Goal: Information Seeking & Learning: Learn about a topic

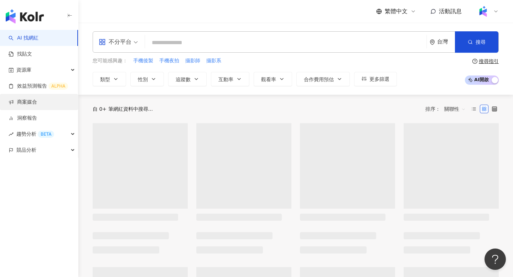
click at [32, 99] on link "商案媒合" at bounding box center [23, 102] width 29 height 7
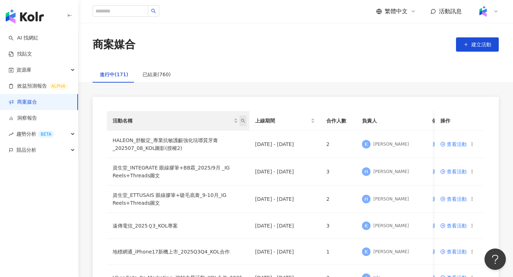
click at [246, 123] on span "活動名稱" at bounding box center [242, 120] width 7 height 11
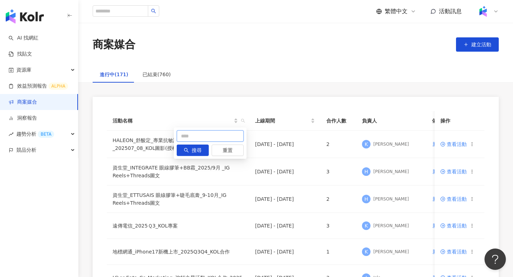
click at [209, 137] on input "text" at bounding box center [210, 135] width 67 height 11
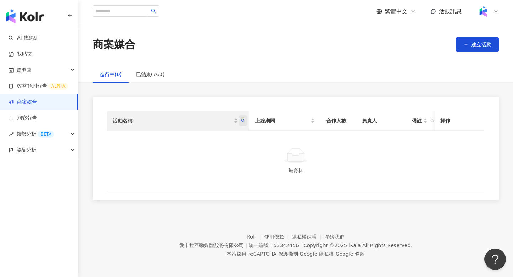
click at [243, 124] on span "活動名稱" at bounding box center [242, 120] width 7 height 11
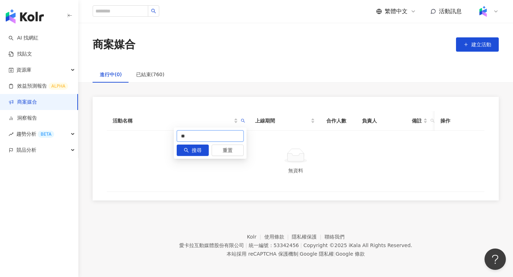
click at [235, 136] on input "**" at bounding box center [210, 135] width 67 height 11
type input "**"
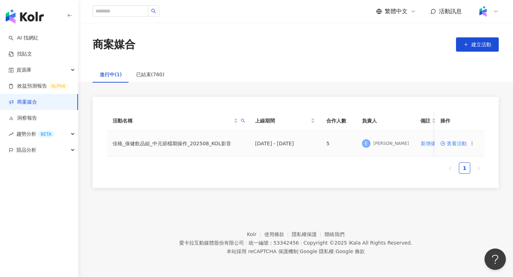
click at [451, 144] on span "查看活動" at bounding box center [453, 143] width 26 height 5
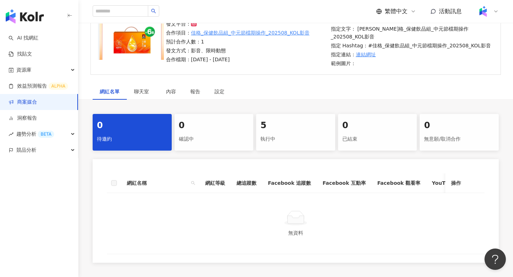
scroll to position [68, 0]
click at [306, 136] on div "執行中" at bounding box center [295, 139] width 71 height 12
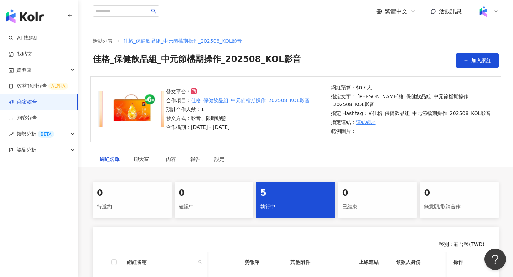
click at [37, 105] on link "商案媒合" at bounding box center [23, 102] width 29 height 7
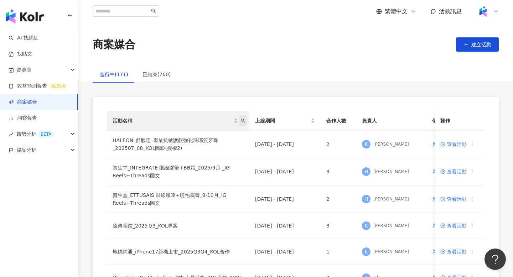
click at [246, 122] on span "活動名稱" at bounding box center [242, 120] width 7 height 11
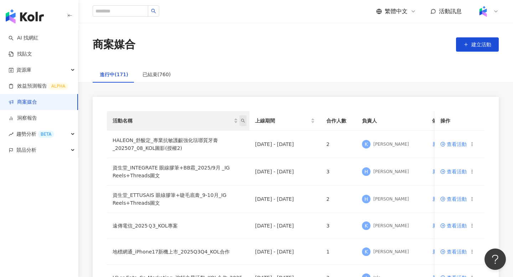
click at [243, 122] on icon "search" at bounding box center [243, 121] width 4 height 4
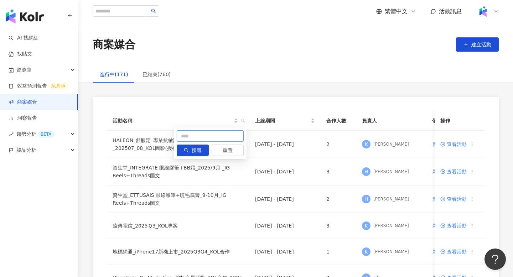
click at [210, 132] on input "text" at bounding box center [210, 135] width 67 height 11
type input "*"
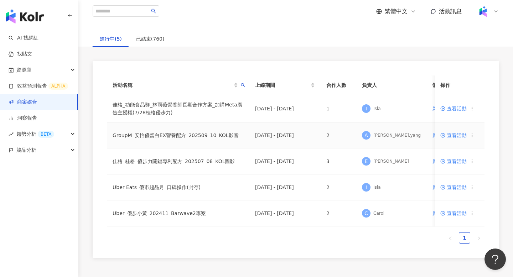
scroll to position [41, 0]
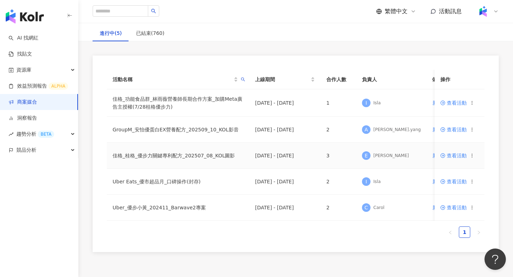
click at [451, 156] on span "查看活動" at bounding box center [453, 155] width 26 height 5
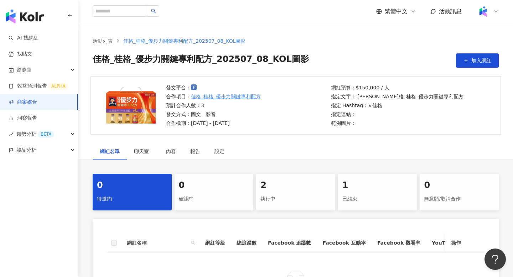
click at [273, 192] on div "2 執行中" at bounding box center [295, 192] width 79 height 37
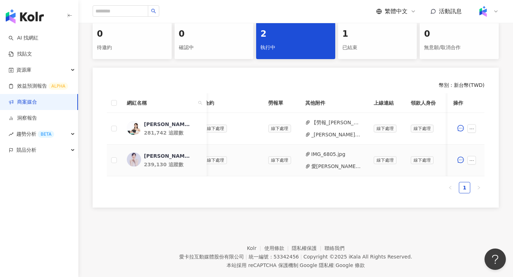
scroll to position [0, 209]
click at [341, 135] on button "_鄭仲茵_PJ0001557_佳格_桂格_優步力關鍵專利配方_202507_08_KOL圖影_活動確認.pdf" at bounding box center [335, 135] width 51 height 8
click at [362, 37] on div "1" at bounding box center [377, 34] width 71 height 12
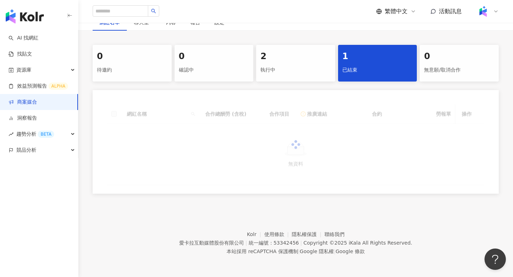
scroll to position [129, 0]
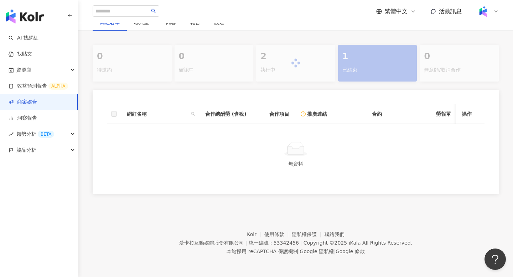
click at [33, 102] on link "商案媒合" at bounding box center [23, 102] width 29 height 7
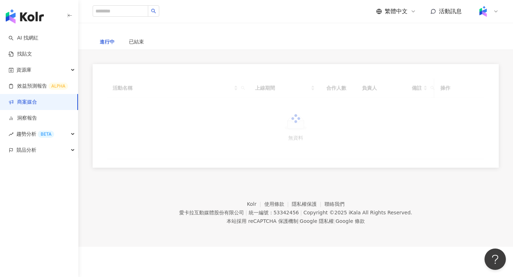
click at [33, 102] on link "商案媒合" at bounding box center [23, 102] width 29 height 7
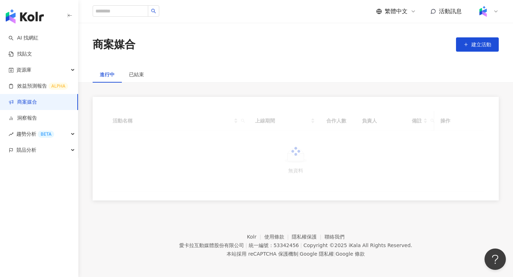
click at [243, 122] on div at bounding box center [296, 151] width 378 height 81
click at [36, 84] on link "效益預測報告 ALPHA" at bounding box center [39, 86] width 60 height 7
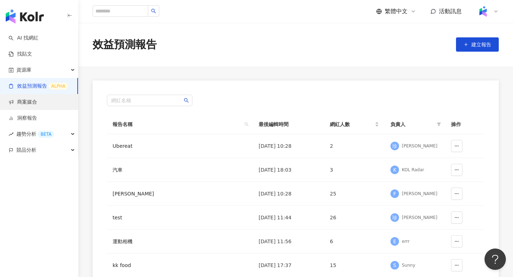
click at [33, 101] on link "商案媒合" at bounding box center [23, 102] width 29 height 7
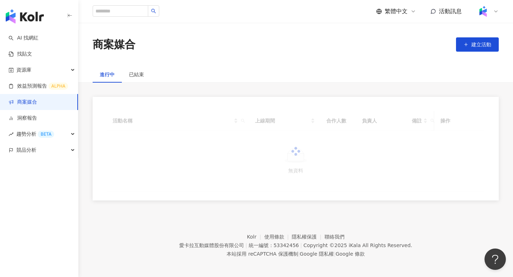
click at [33, 101] on link "商案媒合" at bounding box center [23, 102] width 29 height 7
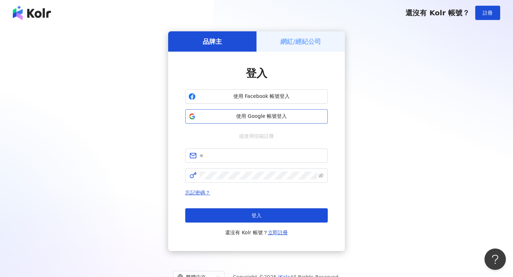
click at [234, 114] on span "使用 Google 帳號登入" at bounding box center [261, 116] width 126 height 7
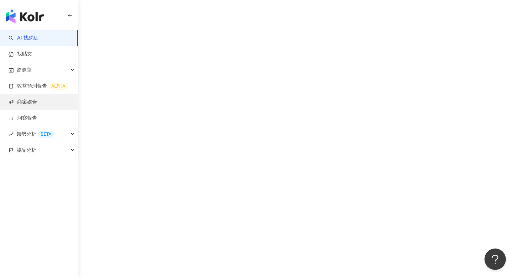
click at [37, 103] on link "商案媒合" at bounding box center [23, 102] width 29 height 7
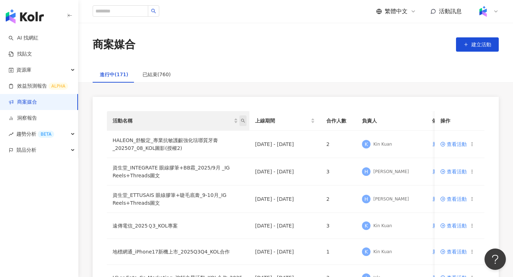
click at [242, 121] on icon "search" at bounding box center [243, 121] width 4 height 4
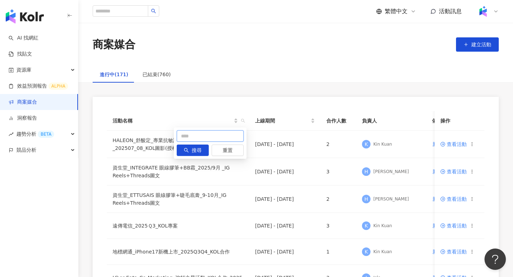
click at [202, 141] on input "text" at bounding box center [210, 135] width 67 height 11
type input "*"
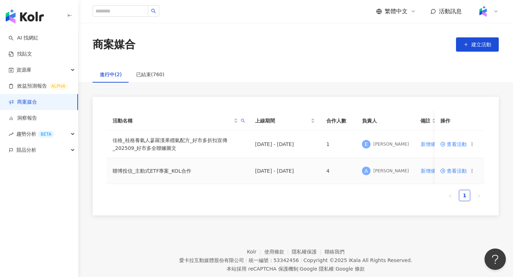
click at [463, 169] on span "查看活動" at bounding box center [453, 171] width 26 height 5
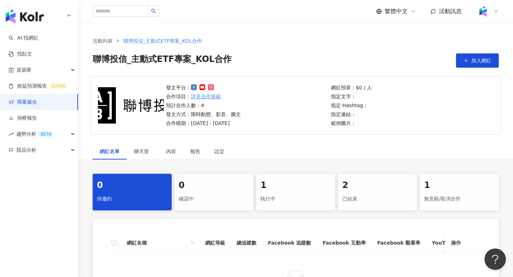
click at [306, 196] on div "執行中" at bounding box center [295, 199] width 71 height 12
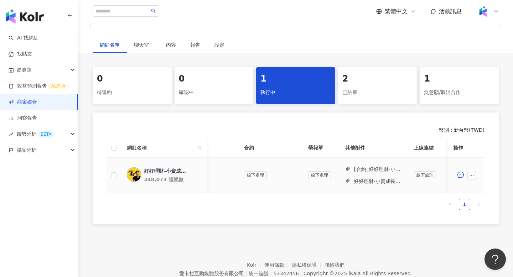
scroll to position [0, 179]
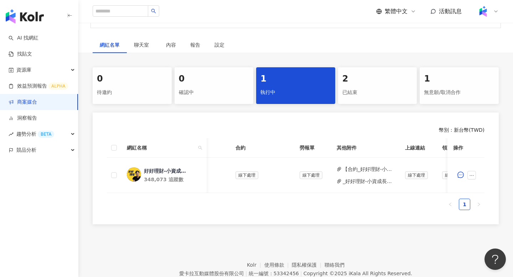
click at [361, 93] on div "已結束" at bounding box center [377, 93] width 71 height 12
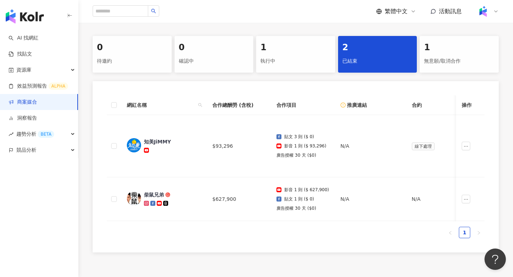
click at [288, 61] on div "執行中" at bounding box center [295, 61] width 71 height 12
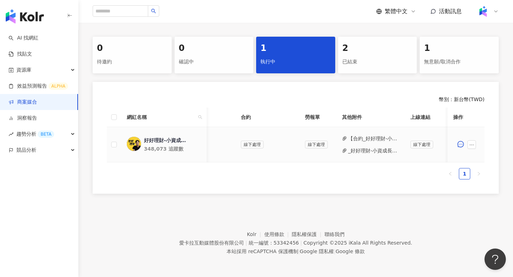
scroll to position [0, 186]
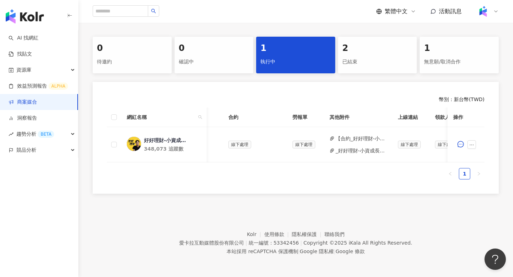
click at [378, 49] on div "2" at bounding box center [377, 48] width 71 height 12
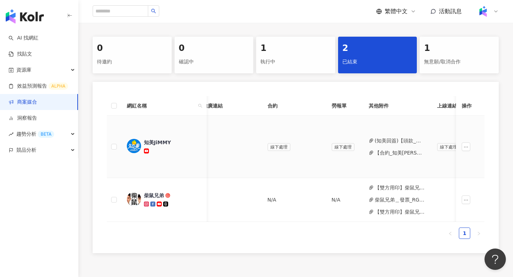
scroll to position [0, 191]
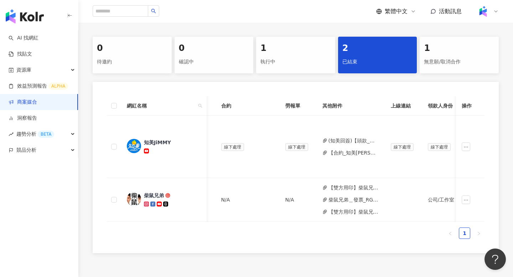
click at [280, 68] on div "1 執行中" at bounding box center [295, 55] width 79 height 37
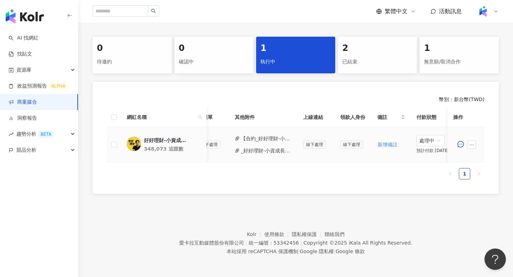
scroll to position [0, 282]
click at [269, 134] on td "【合約_好好理財-小資成長筆記本】 PJ0001465 聯博投信_主動式ETF專案_KOL合作.pdf _好好理財-小資成長筆記本_PJ0001465_聯博投…" at bounding box center [263, 144] width 68 height 35
click at [269, 138] on button "【合約_好好理財-小資成長筆記本】 PJ0001465 聯博投信_主動式ETF專案_KOL合作.pdf" at bounding box center [266, 139] width 51 height 8
click at [268, 150] on button "_好好理財-小資成長筆記本_PJ0001465_聯博投信_主動式ETF專案_活動確認單_v2.pdf" at bounding box center [266, 151] width 51 height 8
click at [272, 152] on button "_好好理財-小資成長筆記本_PJ0001465_聯博投信_主動式ETF專案_活動確認單_v2.pdf" at bounding box center [266, 151] width 51 height 8
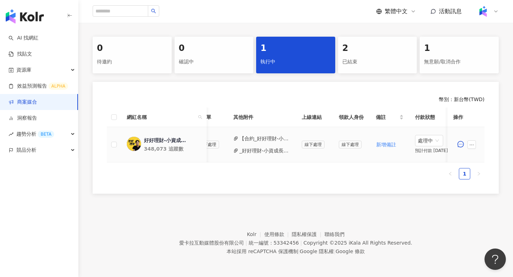
scroll to position [0, 280]
click at [332, 168] on div "網紅名稱 合作總酬勞 (含稅) 合作項目 推廣連結 合約 勞報單 其他附件 上線連結 領款人身份 備註 付款狀態 操作 好好理財-小資成長筆記本 348,07…" at bounding box center [296, 144] width 378 height 72
click at [474, 147] on button "button" at bounding box center [472, 144] width 9 height 9
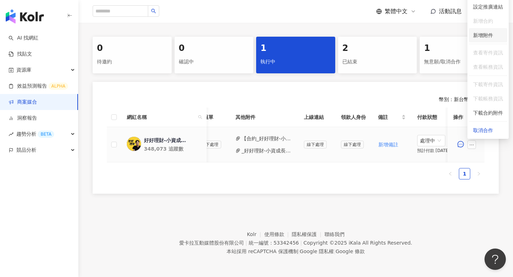
click at [495, 38] on span "新增附件" at bounding box center [488, 35] width 30 height 8
click at [474, 145] on icon "ellipsis" at bounding box center [471, 145] width 5 height 5
click at [492, 38] on div "新增附件" at bounding box center [483, 35] width 20 height 8
click at [474, 146] on icon "ellipsis" at bounding box center [471, 145] width 5 height 5
click at [494, 33] on span "新增附件" at bounding box center [488, 35] width 30 height 8
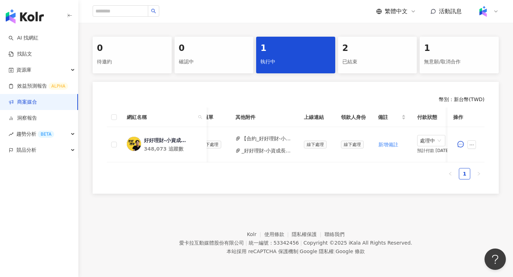
click at [402, 166] on div "網紅名稱 合作總酬勞 (含稅) 合作項目 推廣連結 合約 勞報單 其他附件 上線連結 領款人身份 備註 付款狀態 操作 好好理財-小資成長筆記本 348,07…" at bounding box center [296, 144] width 378 height 72
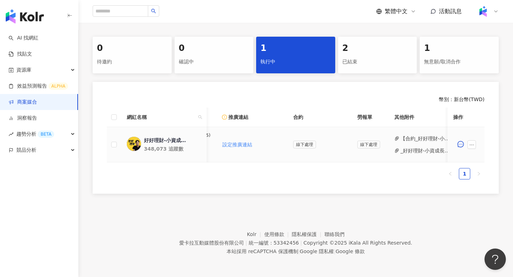
scroll to position [0, 158]
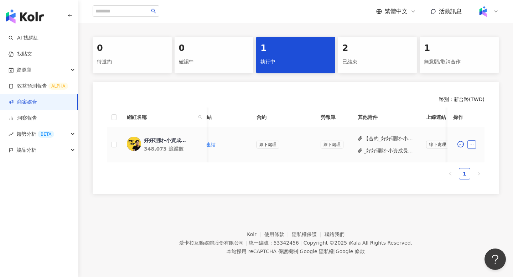
click at [474, 144] on icon "ellipsis" at bounding box center [471, 145] width 5 height 5
click at [489, 35] on span "新增附件" at bounding box center [483, 35] width 20 height 6
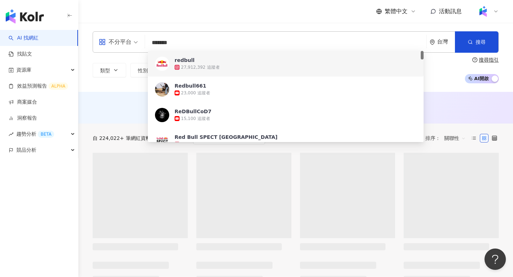
click at [133, 44] on span "不分平台" at bounding box center [118, 41] width 39 height 11
type input "*******"
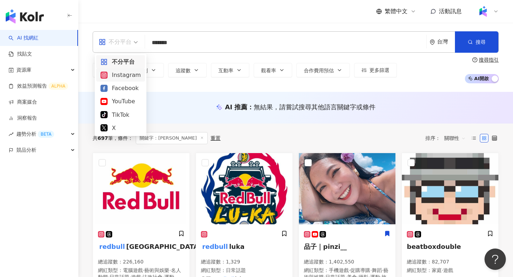
click at [129, 73] on div "Instagram" at bounding box center [120, 75] width 40 height 9
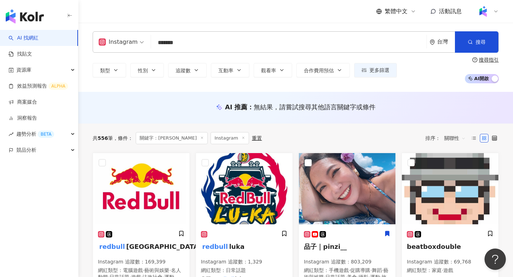
click at [191, 77] on div "類型 性別 追蹤數 互動率 觀看率 合作費用預估 更多篩選 搜尋指引 AI 開啟 AI 關閉" at bounding box center [296, 70] width 406 height 26
click at [193, 70] on button "追蹤數" at bounding box center [187, 70] width 38 height 14
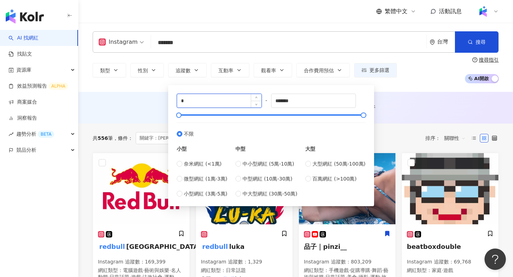
click at [201, 98] on input "*" at bounding box center [219, 101] width 84 height 14
type input "*****"
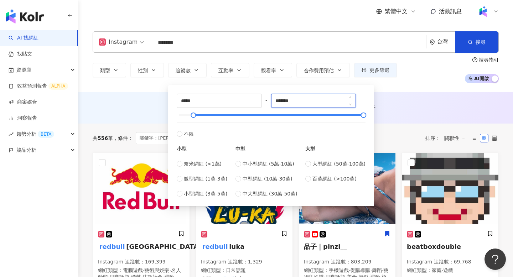
click at [303, 100] on input "*******" at bounding box center [314, 101] width 84 height 14
type input "******"
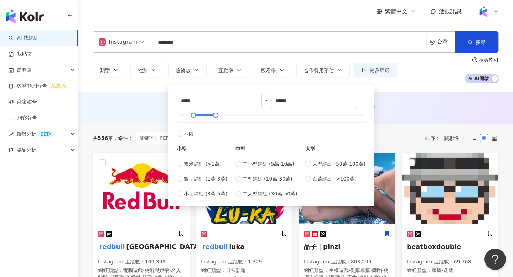
click at [449, 92] on div "AI 推薦 ： 無結果，請嘗試搜尋其他語言關鍵字或條件" at bounding box center [295, 108] width 435 height 32
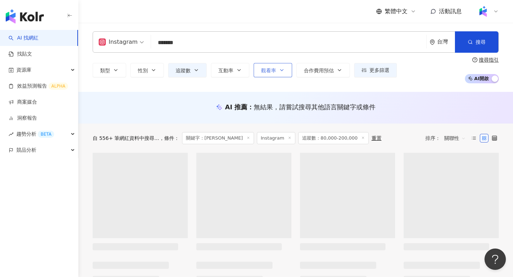
click at [277, 76] on button "觀看率" at bounding box center [273, 70] width 38 height 14
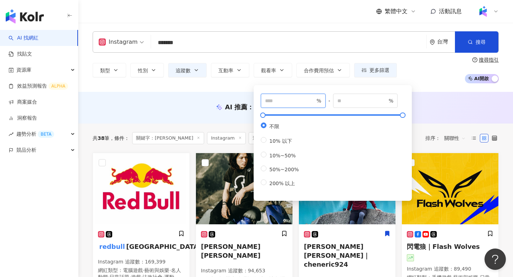
click at [298, 100] on input "number" at bounding box center [290, 101] width 50 height 8
type input "**"
click at [451, 104] on div "AI 推薦 ： 無結果，請嘗試搜尋其他語言關鍵字或條件" at bounding box center [296, 107] width 406 height 9
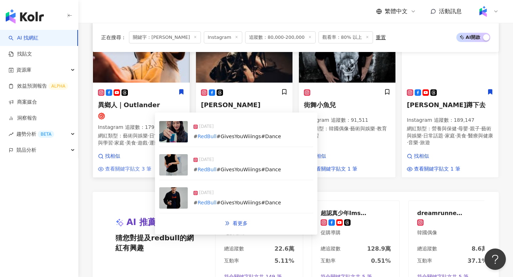
scroll to position [470, 0]
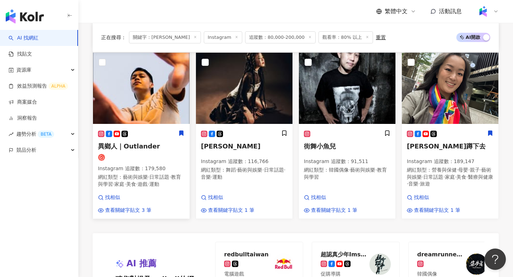
click at [117, 150] on span "異鄉人｜Outlander" at bounding box center [129, 146] width 62 height 7
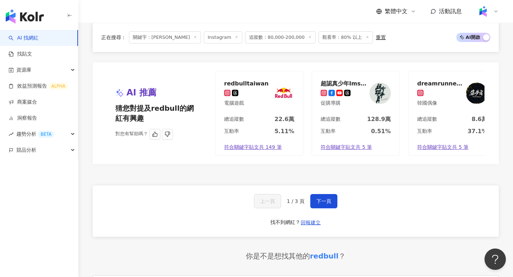
scroll to position [645, 0]
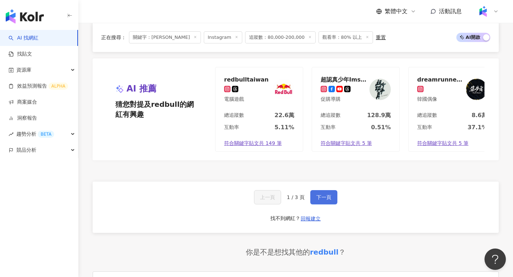
click at [322, 200] on span "下一頁" at bounding box center [323, 198] width 15 height 6
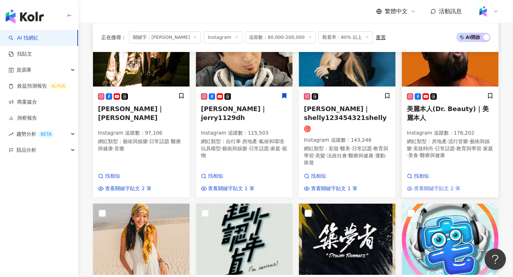
scroll to position [129, 0]
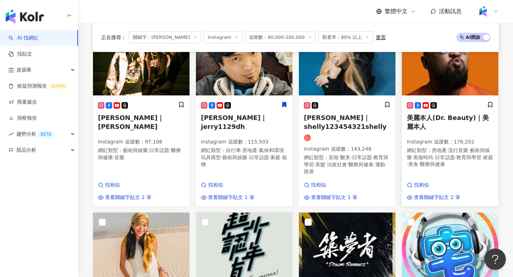
click at [418, 119] on span "美麗本人(Dr. Beauty)｜美麗本人" at bounding box center [448, 122] width 82 height 16
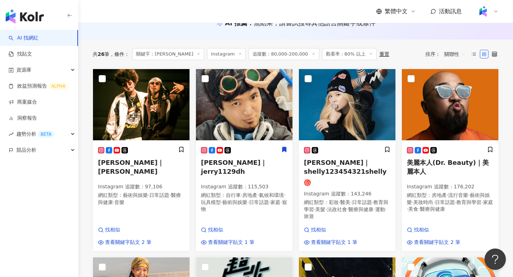
scroll to position [82, 0]
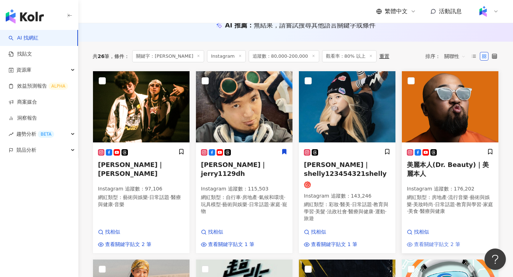
click at [450, 242] on span "查看關鍵字貼文 2 筆" at bounding box center [437, 244] width 46 height 7
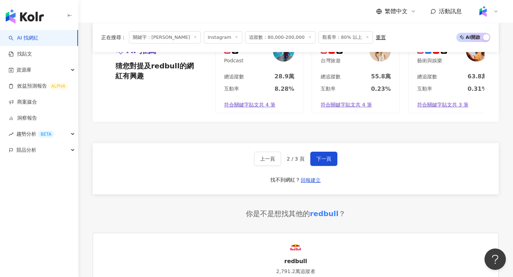
scroll to position [699, 0]
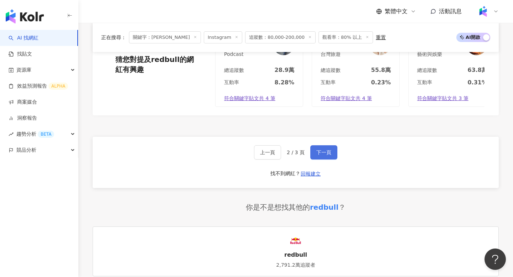
click at [324, 150] on span "下一頁" at bounding box center [323, 153] width 15 height 6
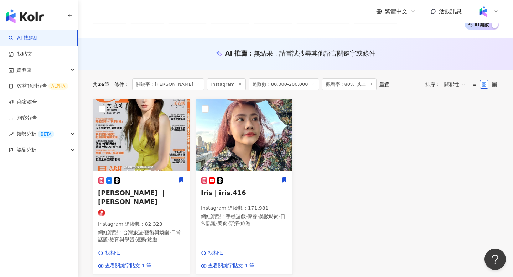
scroll to position [0, 0]
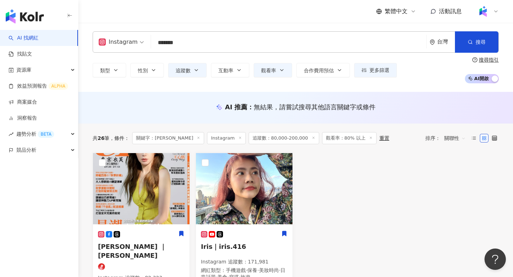
click at [187, 45] on input "*******" at bounding box center [289, 43] width 270 height 14
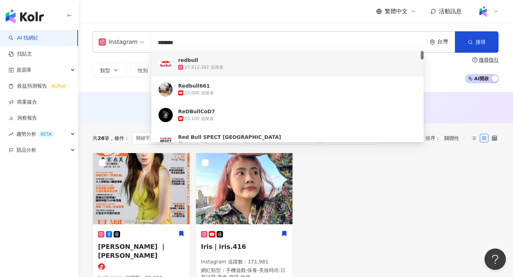
click at [187, 45] on input "*******" at bounding box center [289, 43] width 270 height 14
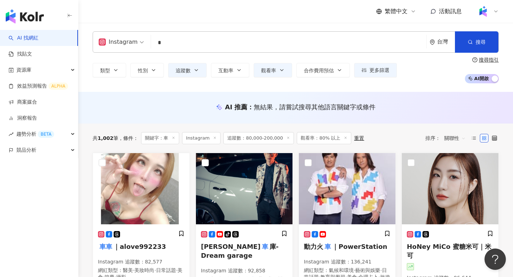
click at [248, 35] on div "Instagram * 台灣 搜尋 customizedTag 07413e80-d1e5-4f40-bc98-7fec0b055fb8 網紅類型 運動 / …" at bounding box center [296, 41] width 406 height 21
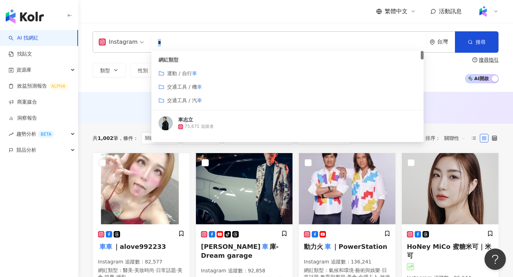
click at [247, 43] on input "*" at bounding box center [289, 43] width 270 height 14
type input "*"
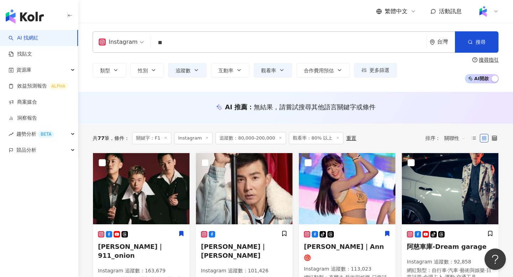
click at [112, 112] on div "AI 推薦 ： 無結果，請嘗試搜尋其他語言關鍵字或條件" at bounding box center [295, 109] width 435 height 13
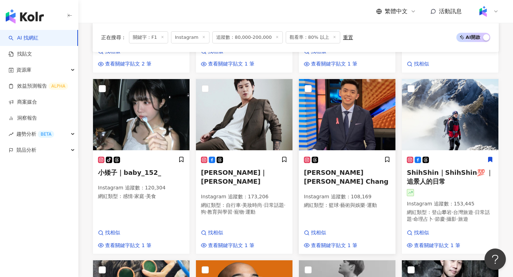
scroll to position [257, 0]
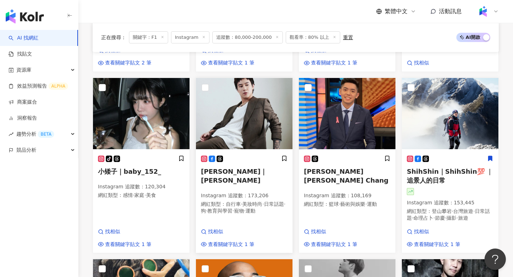
click at [240, 168] on span "楊博涵｜Yang Po Han" at bounding box center [234, 176] width 66 height 16
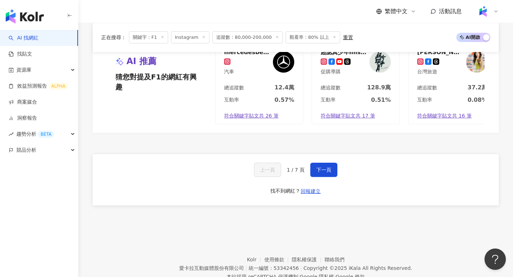
scroll to position [690, 0]
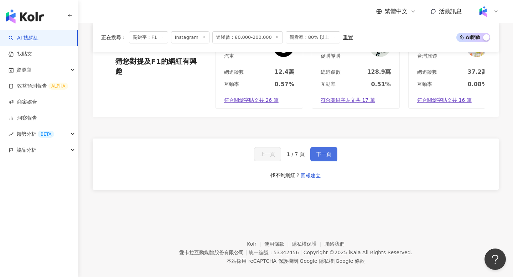
click at [321, 151] on span "下一頁" at bounding box center [323, 154] width 15 height 6
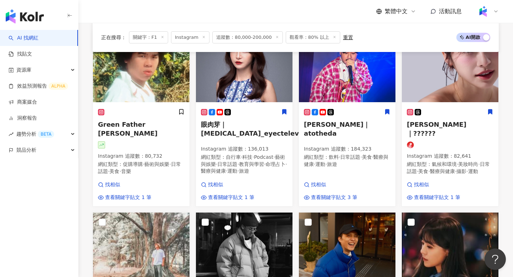
scroll to position [305, 0]
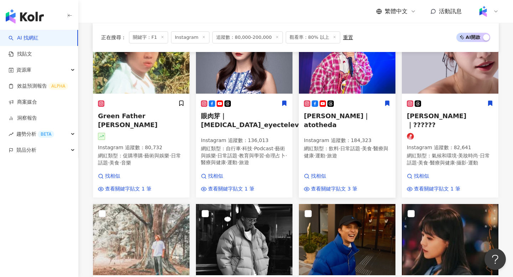
click at [350, 102] on div "阿達 Ada chang｜atotheda Instagram 追蹤數 ： 184,323 網紅類型 ： 飲料 · 日常話題 · 美食 · 醫療與健康 · 運…" at bounding box center [347, 146] width 97 height 103
click at [73, 185] on div "AI 找網紅 找貼文 資源庫 效益預測報告 ALPHA 商案媒合 洞察報告 趨勢分析 BETA 競品分析" at bounding box center [39, 153] width 78 height 247
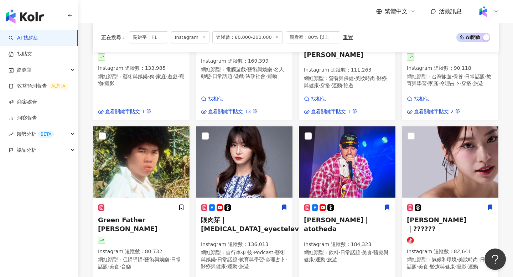
scroll to position [0, 0]
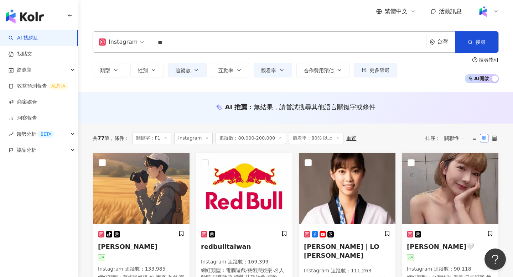
click at [206, 44] on input "**" at bounding box center [289, 43] width 270 height 14
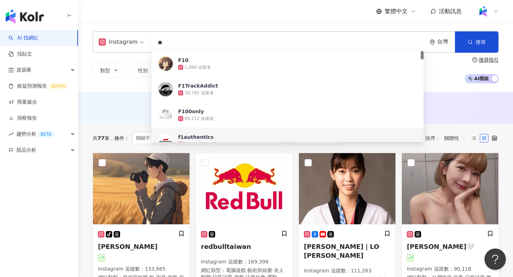
click at [206, 44] on input "**" at bounding box center [289, 43] width 270 height 14
type input "*"
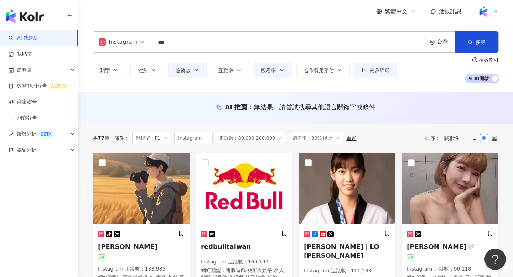
type input "***"
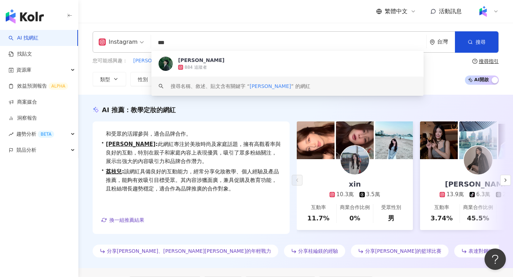
click at [243, 105] on div "AI 推薦 ： 教學定妝的網紅" at bounding box center [296, 109] width 406 height 9
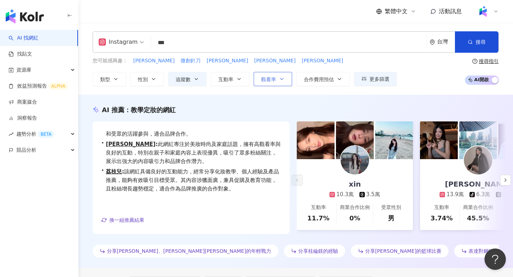
click at [262, 82] on button "觀看率" at bounding box center [273, 79] width 38 height 14
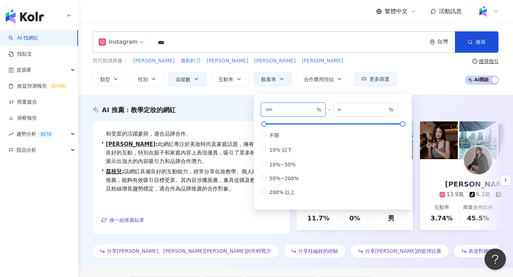
click at [279, 108] on input "**" at bounding box center [290, 110] width 50 height 8
click at [279, 134] on label "不限" at bounding box center [281, 134] width 41 height 7
click at [224, 102] on div "AI 推薦 ： 教學定妝的網紅 • xin : 此網紅擅長分享個人化妝及生活內容，並積極表達對社會議題的看法，吸引廣泛關注。其在美妝及社會法政領域的高互動率顯…" at bounding box center [295, 182] width 435 height 174
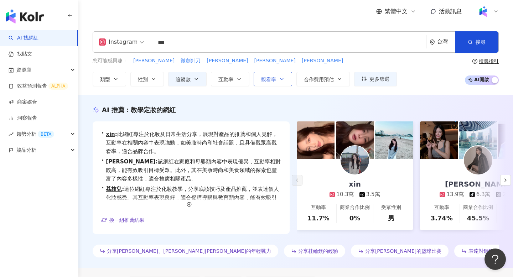
click at [274, 82] on button "觀看率" at bounding box center [273, 79] width 38 height 14
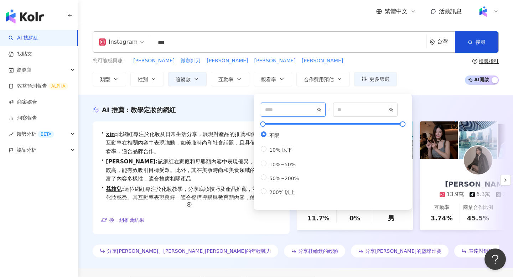
click at [286, 108] on input "number" at bounding box center [290, 110] width 50 height 8
type input "**"
click at [242, 120] on div "AI 推薦 ： 教學定妝的網紅 • xin : 此網紅專注於化妝及日常生活分享，展現對產品的推薦和個人見解，互動率在相關內容中表現強勁，如美妝時尚和社會話題，…" at bounding box center [295, 182] width 435 height 155
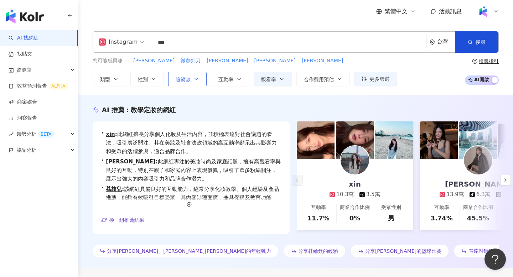
click at [203, 76] on button "追蹤數" at bounding box center [187, 79] width 38 height 14
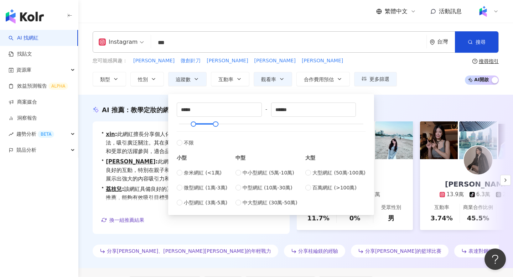
type input "******"
click at [378, 89] on div "Instagram *** 台灣 搜尋 1a5b061a-1852-4c93-bc52-641f0a99633b keyword 李定綸𝘿𝙮𝙡𝙖𝙣 884 追…" at bounding box center [295, 59] width 435 height 72
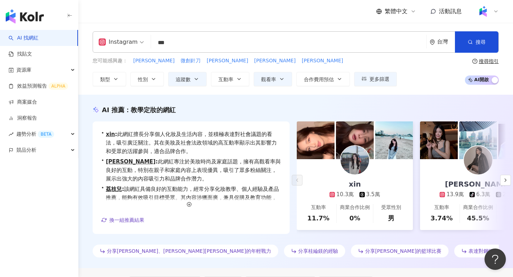
click at [382, 102] on div "AI 推薦 ： 教學定妝的網紅 • xin : 此網紅擅長分享個人化妝及生活內容，並積極表達對社會議題的看法，吸引廣泛關注。其在美妝及社會法政領域的高互動率顯…" at bounding box center [295, 182] width 435 height 174
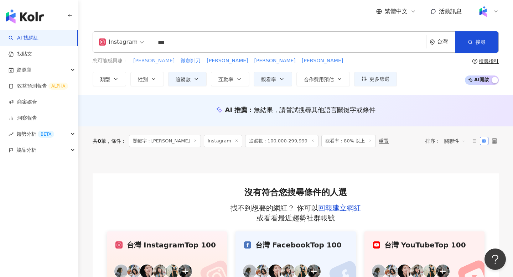
click at [146, 60] on span "李定倫" at bounding box center [153, 60] width 41 height 7
type input "***"
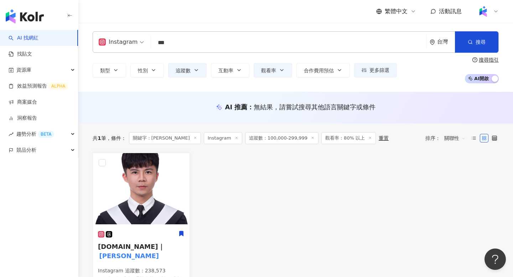
scroll to position [27, 0]
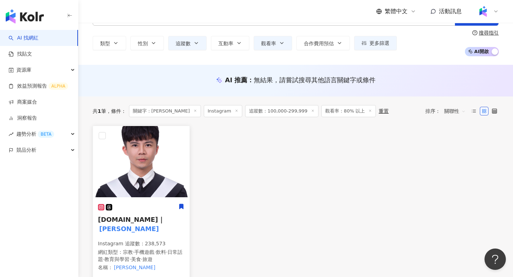
click at [151, 146] on img at bounding box center [141, 161] width 97 height 71
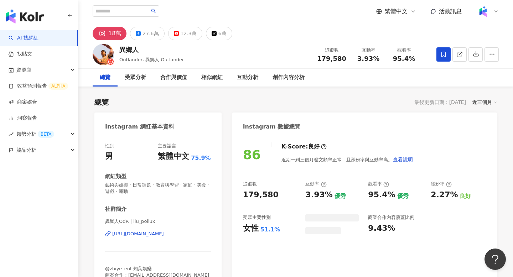
click at [148, 234] on div "https://www.instagram.com/liu_pollux/" at bounding box center [138, 234] width 52 height 6
click at [127, 52] on div "異鄉人" at bounding box center [151, 49] width 64 height 9
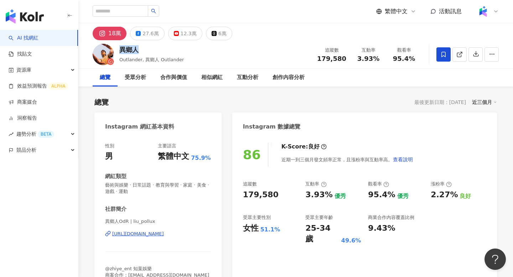
click at [127, 52] on div "異鄉人" at bounding box center [151, 49] width 64 height 9
click at [333, 65] on div "異鄉人 Outlander, 異鄉人 Outlander 追蹤數 179,580 互動率 3.93% 觀看率 95.4%" at bounding box center [295, 54] width 435 height 28
click at [333, 61] on span "179,580" at bounding box center [331, 58] width 29 height 7
copy span "179,580"
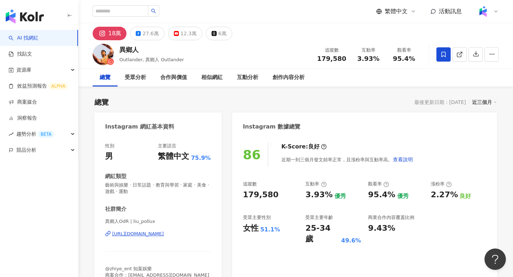
click at [401, 61] on span "95.4%" at bounding box center [404, 58] width 22 height 7
copy span "95.4%"
click at [257, 77] on div "互動分析" at bounding box center [248, 78] width 36 height 18
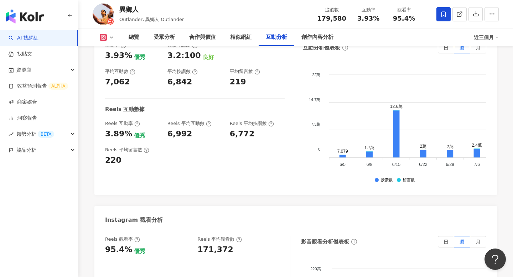
scroll to position [1542, 0]
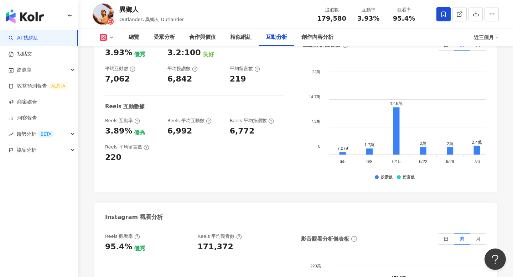
click at [213, 242] on div "171,372" at bounding box center [216, 247] width 36 height 11
copy div "171,372"
click at [328, 34] on div "創作內容分析" at bounding box center [317, 37] width 32 height 9
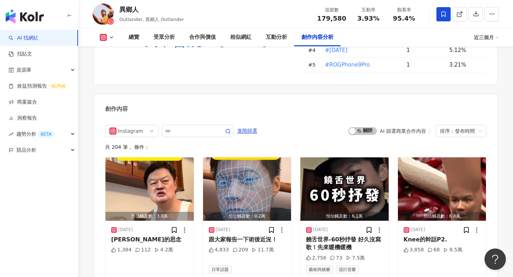
scroll to position [2226, 0]
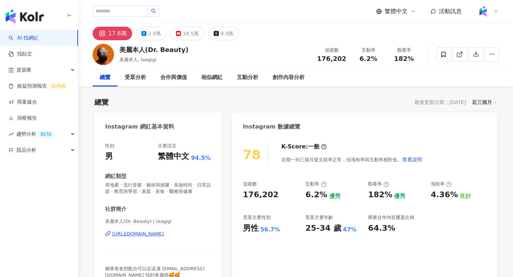
click at [149, 234] on div "[URL][DOMAIN_NAME]" at bounding box center [138, 234] width 52 height 6
click at [490, 61] on button "button" at bounding box center [492, 54] width 14 height 14
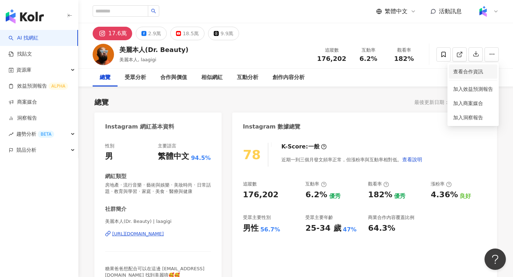
click at [461, 72] on span "查看合作資訊" at bounding box center [473, 72] width 40 height 8
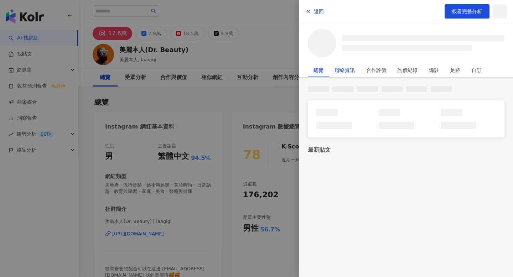
click at [349, 69] on div "聯絡資訊" at bounding box center [345, 70] width 20 height 14
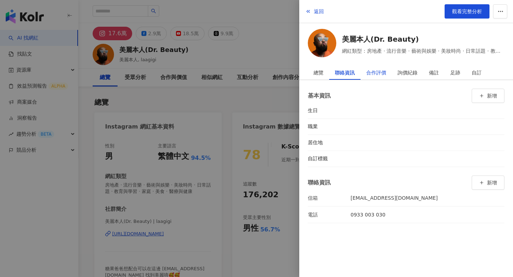
click at [373, 75] on div "合作評價" at bounding box center [376, 73] width 20 height 14
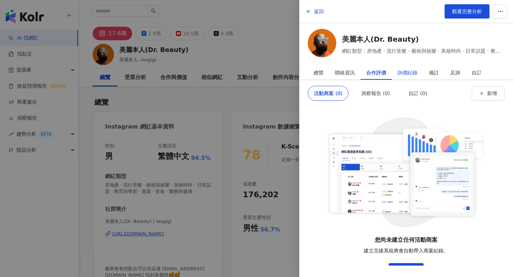
click at [406, 73] on div "詢價紀錄" at bounding box center [408, 73] width 20 height 14
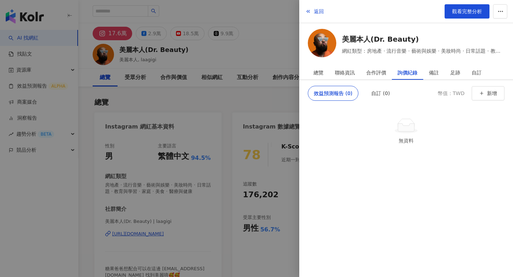
click at [279, 67] on div at bounding box center [256, 138] width 513 height 277
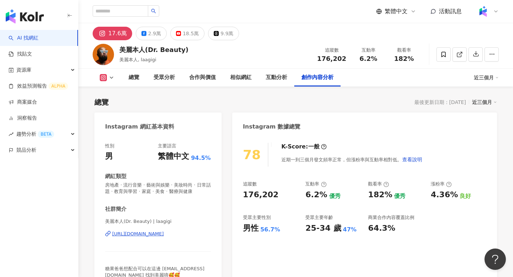
scroll to position [2190, 0]
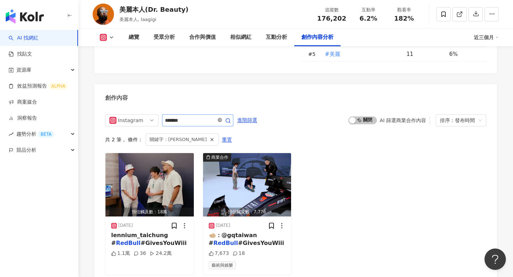
click at [222, 118] on icon "close-circle" at bounding box center [220, 120] width 4 height 4
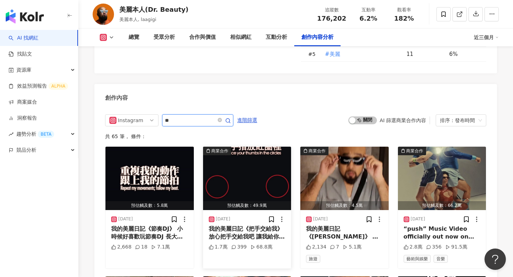
type input "*"
type input "**"
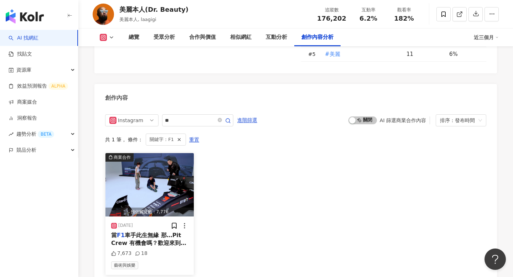
click at [188, 153] on img "button" at bounding box center [149, 184] width 88 height 63
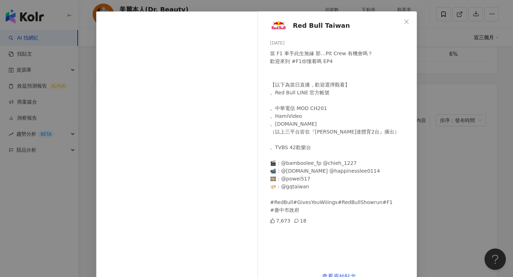
scroll to position [42, 0]
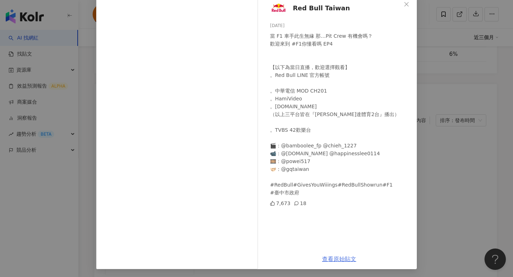
click at [331, 258] on link "查看原始貼文" at bounding box center [339, 259] width 34 height 7
click at [433, 152] on div "Red Bull Taiwan 2024/9/5 當 F1 車手此生無緣 那…Pit Crew 有機會嗎？ ​歡迎來到 #F1你懂看嗎 EP4 ​ ​ ​【以…" at bounding box center [256, 138] width 513 height 277
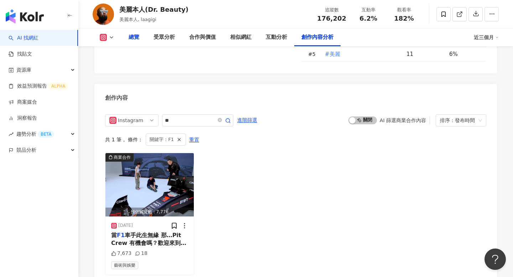
click at [127, 41] on div "總覽" at bounding box center [134, 38] width 25 height 18
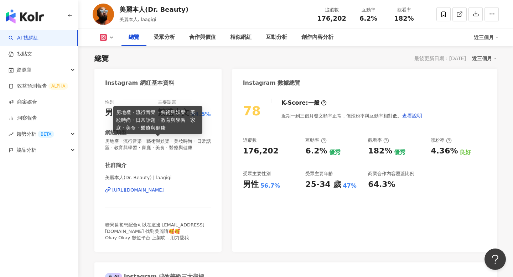
click at [149, 193] on div "https://www.instagram.com/laagigi/" at bounding box center [138, 190] width 52 height 6
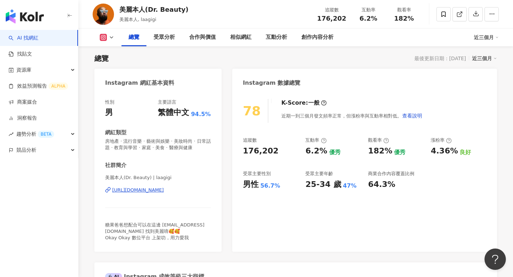
click at [123, 9] on div "美麗本人(Dr. Beauty)" at bounding box center [153, 9] width 69 height 9
copy div "美麗本人(Dr. Beauty)"
click at [311, 40] on div "創作內容分析" at bounding box center [317, 37] width 32 height 9
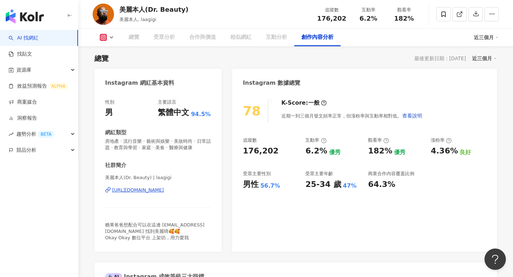
scroll to position [2033, 0]
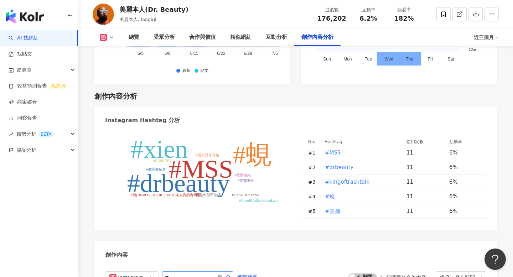
click at [221, 274] on span at bounding box center [220, 277] width 4 height 7
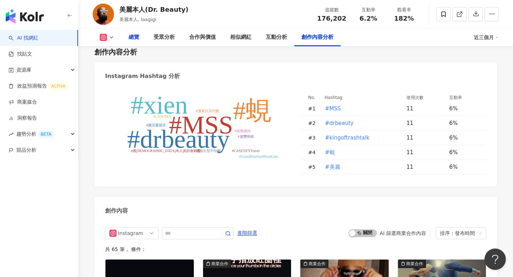
click at [134, 40] on div "總覽" at bounding box center [134, 37] width 11 height 9
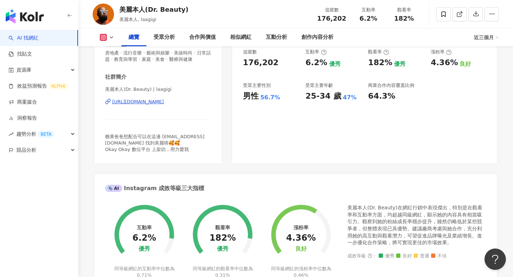
scroll to position [134, 0]
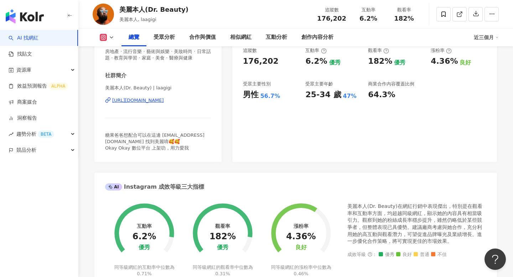
click at [326, 19] on span "176,202" at bounding box center [331, 18] width 29 height 7
click at [392, 15] on div "182%" at bounding box center [404, 18] width 27 height 7
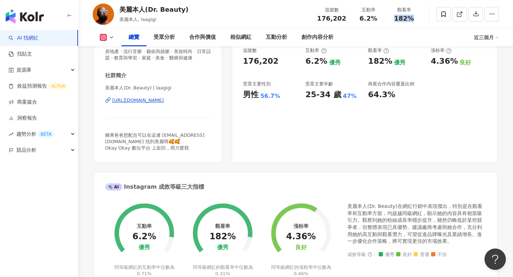
copy span "182%"
click at [269, 36] on div "互動分析" at bounding box center [276, 37] width 21 height 9
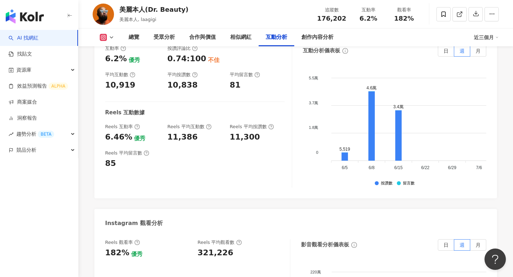
scroll to position [1528, 0]
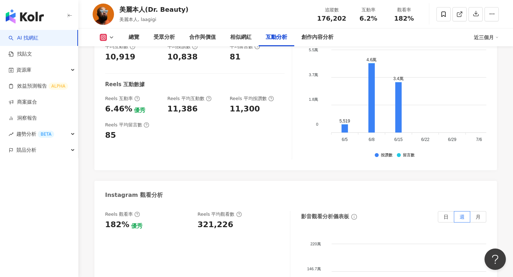
click at [207, 220] on div "321,226" at bounding box center [216, 225] width 36 height 11
copy div "321,226"
click at [315, 39] on div "創作內容分析" at bounding box center [317, 37] width 32 height 9
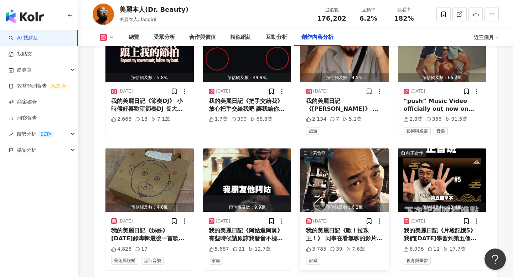
scroll to position [2324, 0]
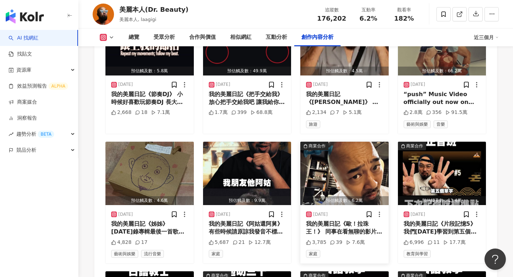
click at [367, 220] on div "我的美麗日記《歐！拉珠王！》 同事在看無聊的影片 而且還給我重複的看 我只能給他重複的新刺激！ 真的好刺激❤️ #drbeauty #xien #MSS #k…" at bounding box center [344, 228] width 77 height 16
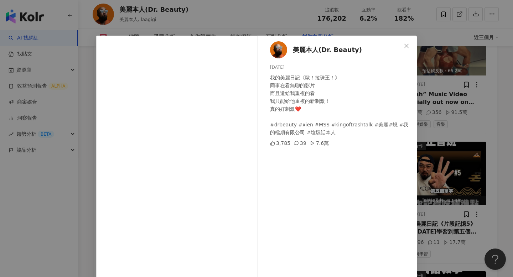
click at [460, 148] on div "美麗本人(Dr. Beauty) 2025/8/6 我的美麗日記《歐！拉珠王！》 同事在看無聊的影片 而且還給我重複的看 我只能給他重複的新刺激！ 真的好刺激…" at bounding box center [256, 138] width 513 height 277
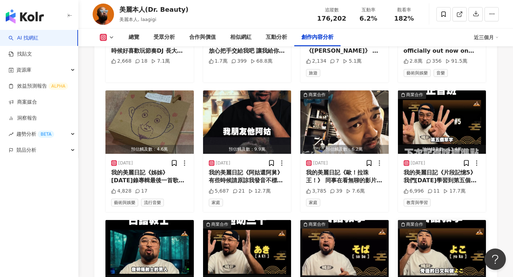
scroll to position [2377, 0]
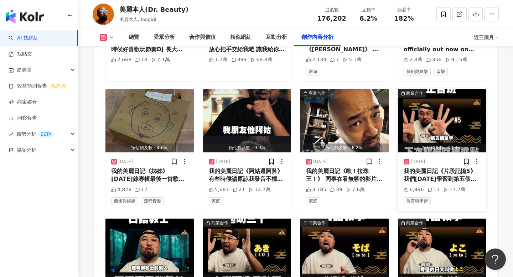
click at [462, 102] on img "button" at bounding box center [442, 120] width 88 height 63
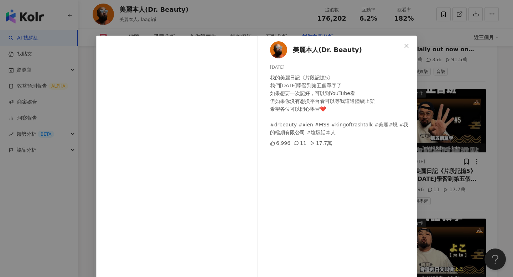
scroll to position [8, 0]
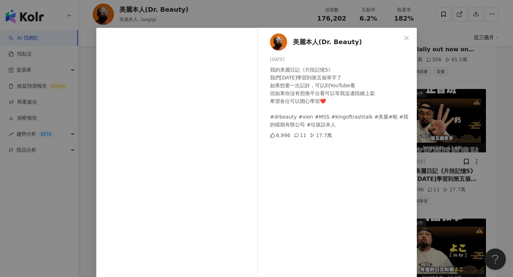
click at [421, 143] on div "美麗本人(Dr. Beauty) 2025/6/21 我的美麗日記《片段記憶5》 我們今天學習到第五個單字了 如果想要一次記好，可以到YouTube看 但如果…" at bounding box center [256, 138] width 513 height 277
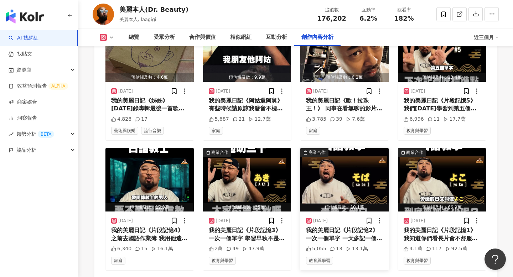
scroll to position [2463, 0]
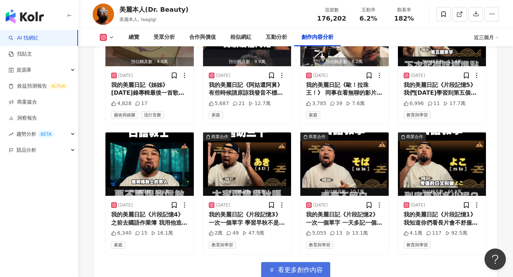
click at [314, 266] on span "看更多創作內容" at bounding box center [300, 270] width 45 height 8
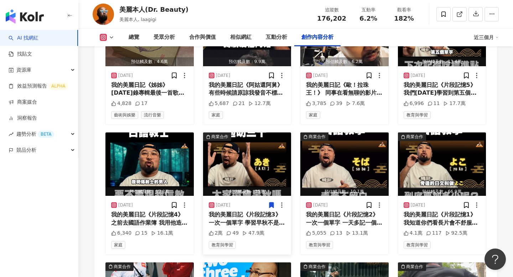
click at [261, 202] on div "[DATE]" at bounding box center [247, 205] width 77 height 7
click at [267, 202] on div "[DATE]" at bounding box center [247, 205] width 77 height 7
click at [267, 140] on img "button" at bounding box center [247, 164] width 88 height 63
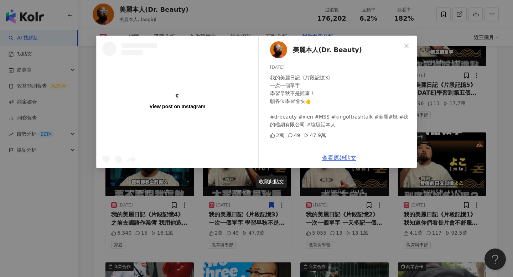
click at [423, 152] on div "View post on Instagram 美麗本人(Dr. Beauty) 2025/6/16 我的美麗日記《片段記憶3》 一次一個單字 學習早秋不是難事…" at bounding box center [256, 138] width 513 height 277
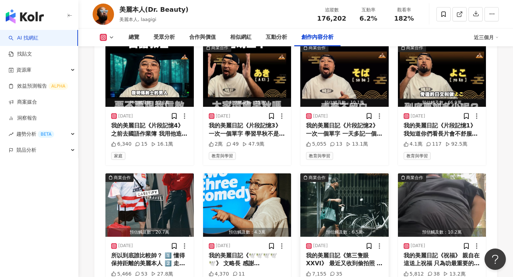
scroll to position [2596, 0]
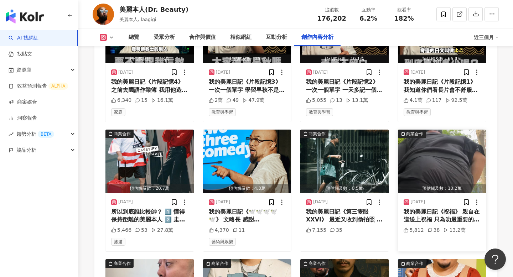
click at [426, 208] on div "我的美麗日記《祝福》 親自在這送上祝福 只為叻最重要的您 希望這個祝福 能夠帶給您歡喜的一天 #drbeauty #xien #MSS #kingoftras…" at bounding box center [442, 216] width 77 height 16
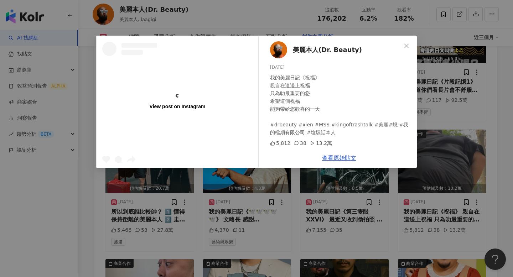
click at [434, 185] on div "View post on Instagram 美麗本人(Dr. Beauty) 2025/5/20 我的美麗日記《祝福》 親自在這送上祝福 只為叻最重要的您 …" at bounding box center [256, 138] width 513 height 277
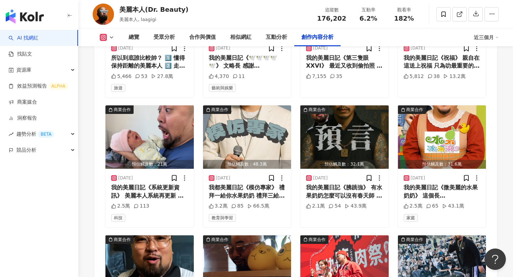
scroll to position [2757, 0]
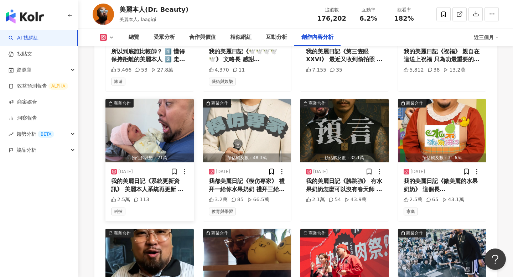
click at [148, 177] on div "我的美麗日記《系統更新資訊》 美麗本人系統再更新 繼上一版 Bonita 系統後 這次更新版本名稱叫 Barbara 系統更新時間為 25/05/12 軟體容…" at bounding box center [149, 185] width 77 height 16
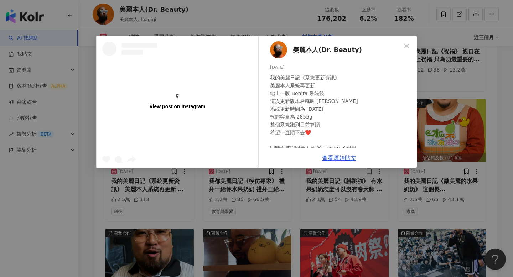
click at [381, 207] on div "View post on Instagram 美麗本人(Dr. Beauty) 2025/5/16 我的美麗日記《系統更新資訊》 美麗本人系統再更新 繼上一版…" at bounding box center [256, 138] width 513 height 277
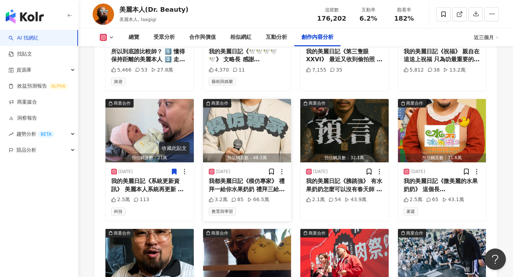
click at [255, 177] on div "我都美麗日記《模仿專家》 禮拜一給你水果奶奶 禮拜三給你天師伯伯 週末到給你愛的豬大哥 祝大哥生體健康 活派大獲全勝💪 #drbeauty #xien #MS…" at bounding box center [247, 185] width 77 height 16
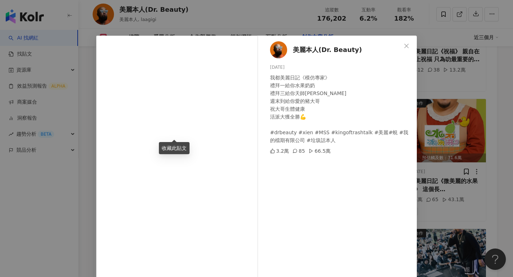
click at [426, 169] on div "美麗本人(Dr. Beauty) 2025/4/18 我都美麗日記《模仿專家》 禮拜一給你水果奶奶 禮拜三給你天師伯伯 週末到給你愛的豬大哥 祝大哥生體健康 …" at bounding box center [256, 138] width 513 height 277
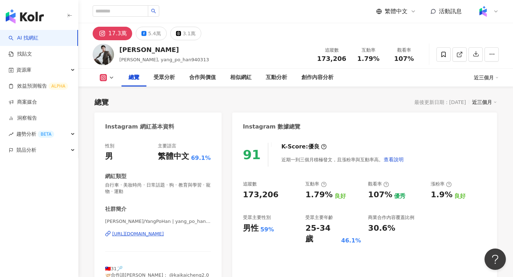
click at [164, 235] on div "[URL][DOMAIN_NAME]" at bounding box center [138, 234] width 52 height 6
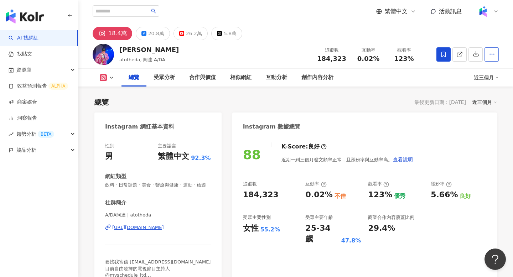
click at [494, 53] on icon "button" at bounding box center [492, 54] width 6 height 6
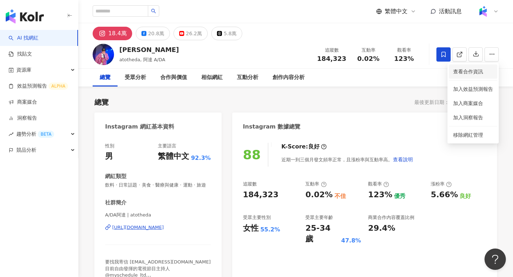
click at [473, 70] on span "查看合作資訊" at bounding box center [473, 72] width 40 height 8
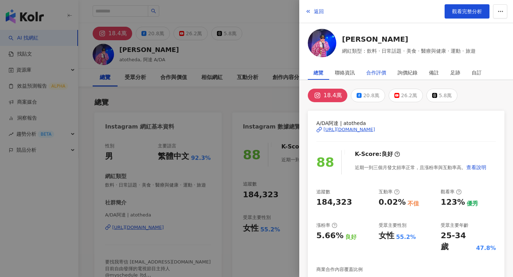
click at [373, 73] on div "合作評價" at bounding box center [376, 73] width 20 height 14
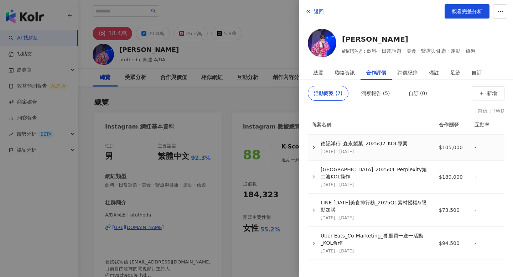
click at [380, 140] on td "德記洋行_森永製菓_2025Q2_KOL專案 [DATE] - [DATE]" at bounding box center [371, 148] width 125 height 26
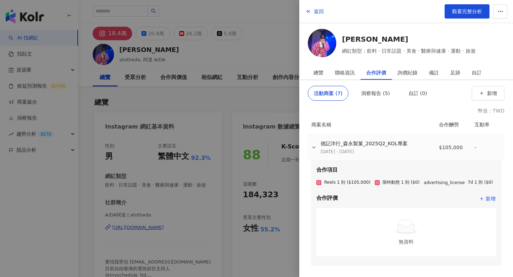
click at [380, 140] on div "德記洋行_森永製菓_2025Q2_KOL專案" at bounding box center [364, 143] width 87 height 7
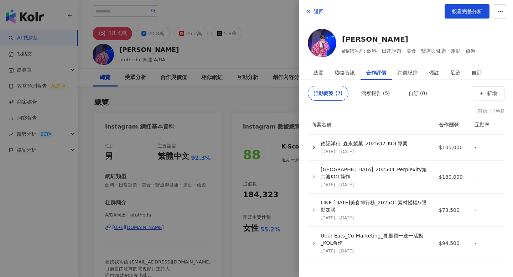
click at [249, 112] on div at bounding box center [256, 138] width 513 height 277
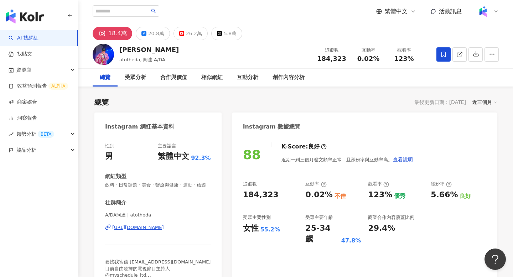
click at [164, 227] on div "https://www.instagram.com/atotheda/" at bounding box center [138, 227] width 52 height 6
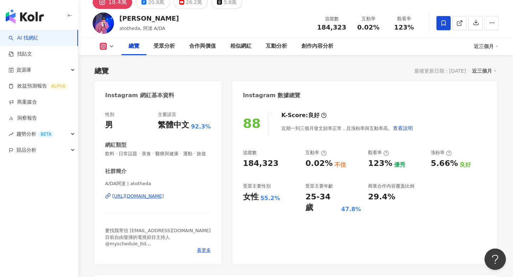
scroll to position [34, 0]
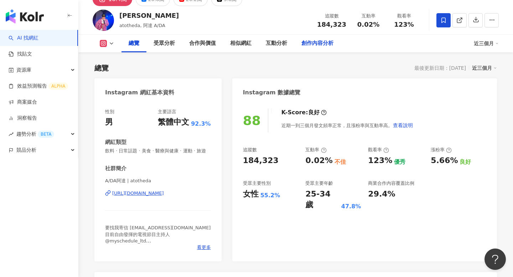
click at [319, 45] on div "創作內容分析" at bounding box center [317, 43] width 32 height 9
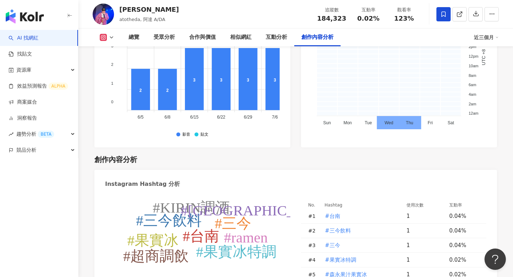
type input "**"
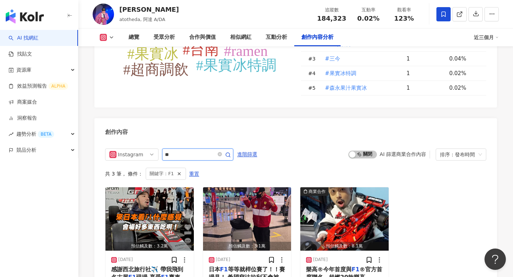
scroll to position [2206, 0]
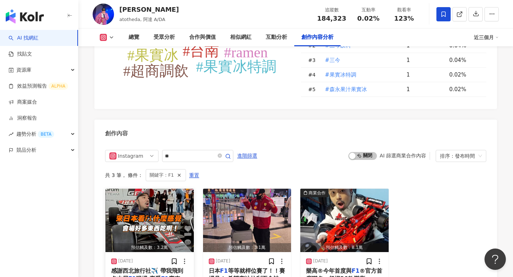
click at [156, 189] on img "button" at bounding box center [149, 220] width 88 height 63
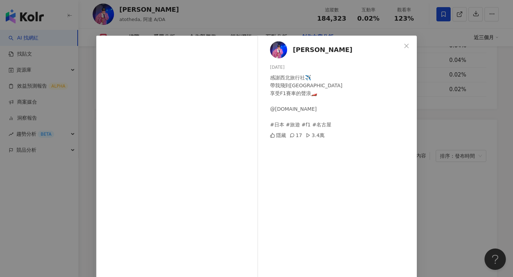
scroll to position [34, 0]
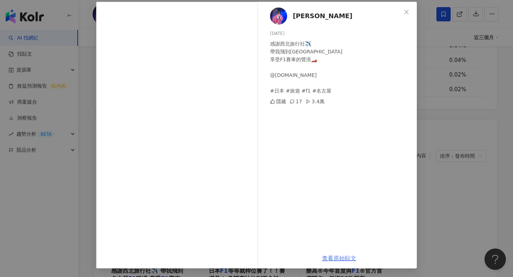
click at [344, 256] on link "查看原始貼文" at bounding box center [339, 258] width 34 height 7
click at [434, 143] on div "阿達 Ada chang 2025/5/27 感謝西北旅行社✈️ 帶我飛到名古屋F1現場 享受F1賽車的聲浪🏎️ @northwest.travel #日本 …" at bounding box center [256, 138] width 513 height 277
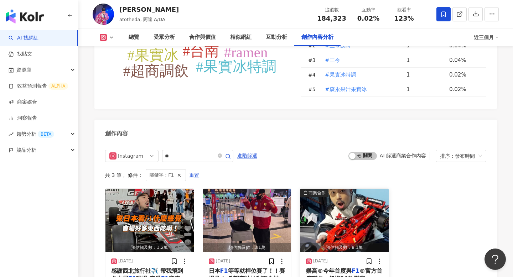
click at [334, 243] on div "預估觸及數：8.1萬" at bounding box center [344, 247] width 88 height 9
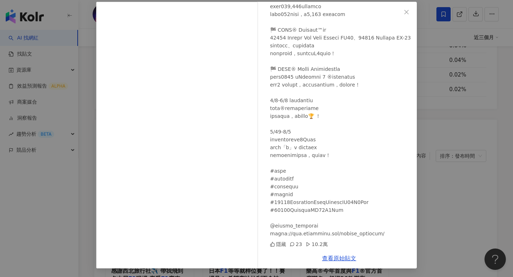
scroll to position [84, 0]
click at [337, 260] on link "查看原始貼文" at bounding box center [339, 258] width 34 height 7
click at [458, 94] on div "阿達 Ada chang 2025/3/7 隱藏 23 10.2萬 查看原始貼文" at bounding box center [256, 138] width 513 height 277
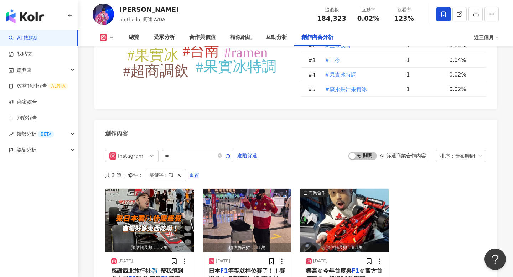
click at [401, 20] on span "123%" at bounding box center [404, 18] width 20 height 7
copy span "123%"
click at [267, 36] on div "互動分析" at bounding box center [276, 37] width 21 height 9
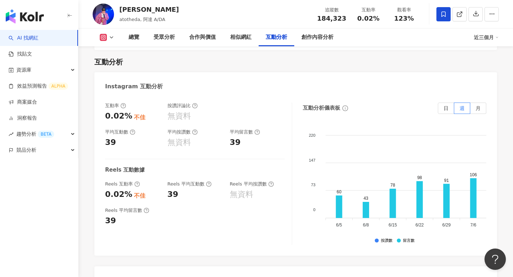
scroll to position [1496, 0]
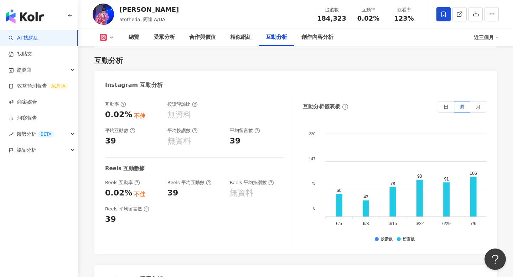
copy div "227,461"
click at [308, 42] on div "創作內容分析" at bounding box center [317, 38] width 46 height 18
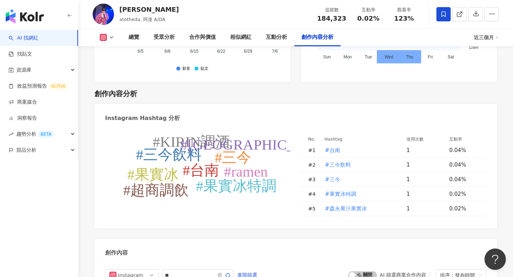
scroll to position [2107, 0]
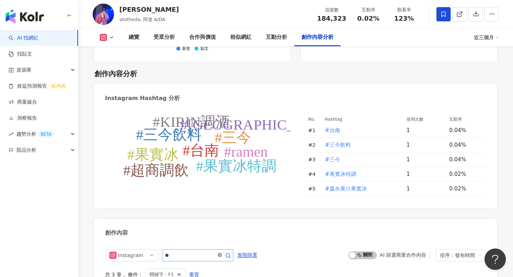
click at [221, 253] on icon "close-circle" at bounding box center [220, 255] width 4 height 4
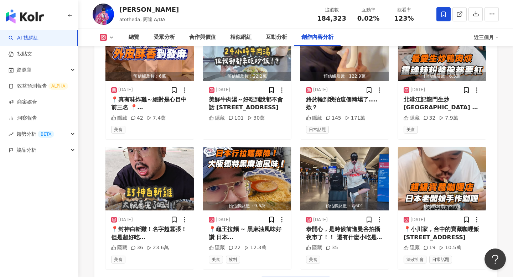
scroll to position [2505, 0]
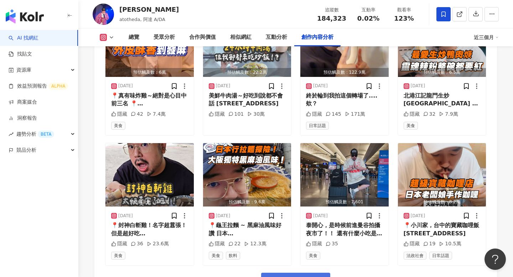
click at [275, 273] on button "看更多創作內容" at bounding box center [295, 281] width 69 height 16
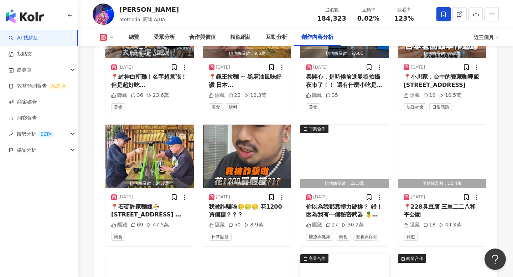
scroll to position [2700, 0]
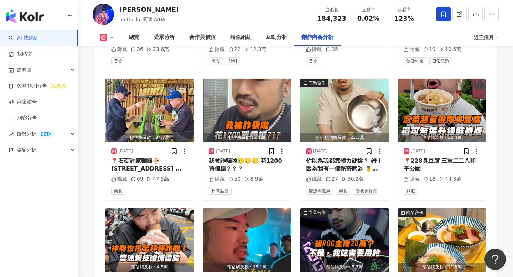
click at [151, 12] on div "[PERSON_NAME]" at bounding box center [149, 9] width 60 height 9
copy div "[PERSON_NAME]"
click at [122, 38] on div "總覽" at bounding box center [134, 38] width 25 height 18
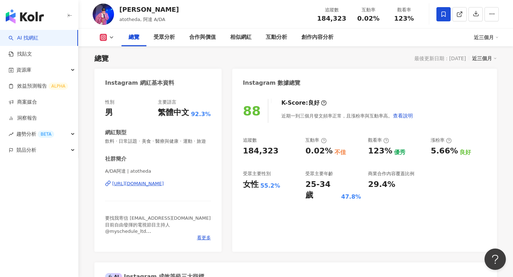
scroll to position [101, 0]
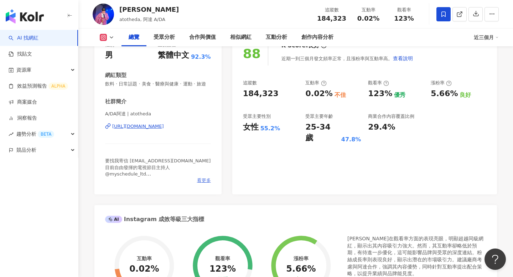
click at [200, 182] on span "看更多" at bounding box center [204, 180] width 14 height 6
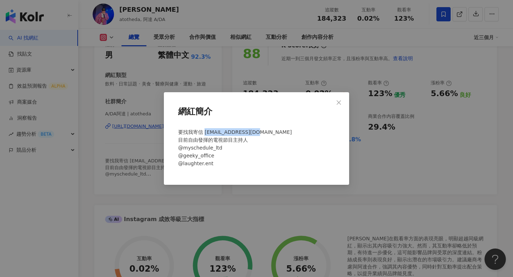
drag, startPoint x: 206, startPoint y: 133, endPoint x: 262, endPoint y: 141, distance: 56.5
click at [262, 141] on div "要找我寄信 [EMAIL_ADDRESS][DOMAIN_NAME] 目前自由發揮的電視節目主持人 @myschedule_ltd @geeky_office…" at bounding box center [256, 150] width 162 height 51
drag, startPoint x: 205, startPoint y: 132, endPoint x: 279, endPoint y: 132, distance: 74.8
click at [280, 132] on div "要找我寄信 [EMAIL_ADDRESS][DOMAIN_NAME] 目前自由發揮的電視節目主持人 @myschedule_ltd @geeky_office…" at bounding box center [256, 150] width 162 height 51
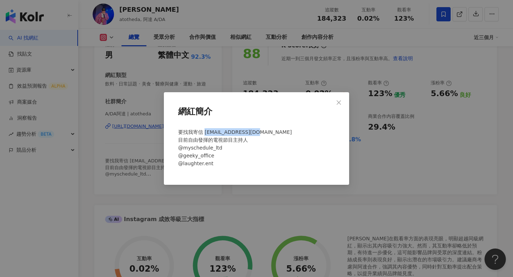
copy span "atotheda@gmail.com"
click at [366, 133] on div "網紅簡介 要找我寄信 atotheda@gmail.com 目前自由發揮的電視節目主持人 @myschedule_ltd @geeky_office @lau…" at bounding box center [256, 138] width 513 height 277
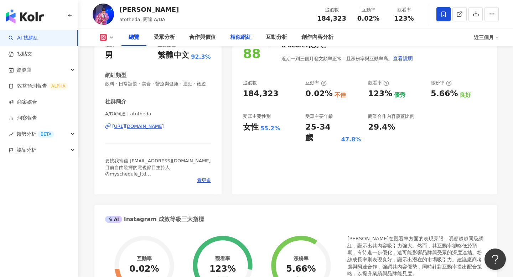
click at [236, 43] on div "相似網紅" at bounding box center [241, 38] width 36 height 18
click at [236, 41] on div "相似網紅" at bounding box center [241, 38] width 36 height 18
click at [241, 40] on div "相似網紅" at bounding box center [240, 37] width 21 height 9
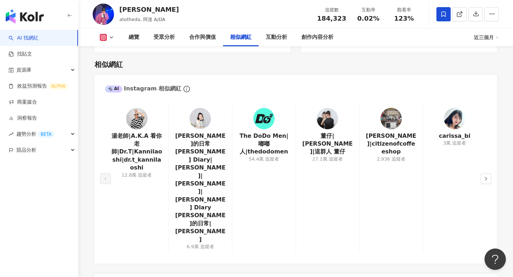
click at [136, 124] on link at bounding box center [136, 120] width 21 height 24
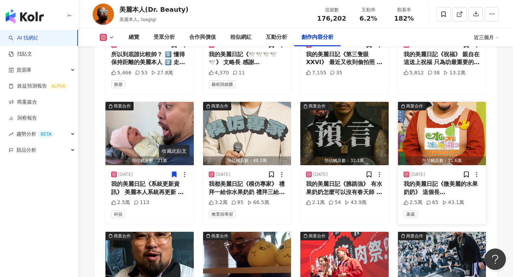
scroll to position [2753, 0]
click at [420, 181] on div "我的美麗日記《微美麗的水果奶奶》 這個長[PERSON_NAME]的兒童節目 我從幼稚園看到我女兒要國小叻！ 真的好看！ @muta116 身世之謎也終於被我…" at bounding box center [442, 189] width 77 height 16
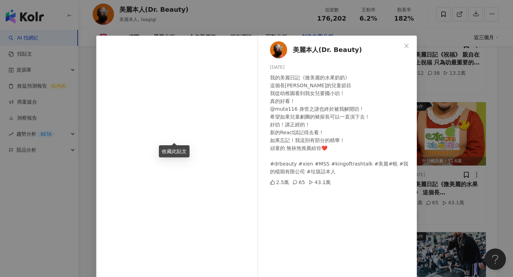
click at [430, 157] on div "美麗本人(Dr. Beauty) [DATE] 我的美麗日記《微美麗的水果奶奶》 這個長[PERSON_NAME]的兒童節目 我從幼稚園看到我女兒要國小叻！ …" at bounding box center [256, 138] width 513 height 277
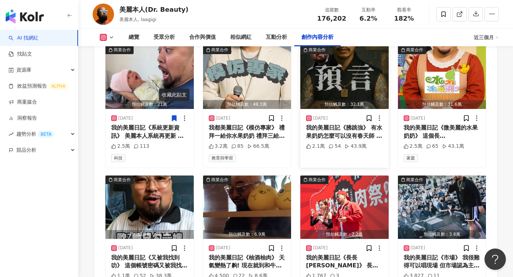
scroll to position [2849, 0]
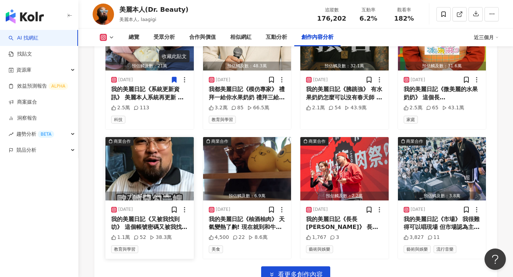
click at [149, 216] on div "我的美麗日記《又被我找到叻》 這個帳號密碼又被我找到啦！ 原本登不進去覺得好緊張餒！ 真的是好險皇天不負苦心人！ 沒意外的話禮拜天十點首播！ 頑童的三位朋友請…" at bounding box center [149, 224] width 77 height 16
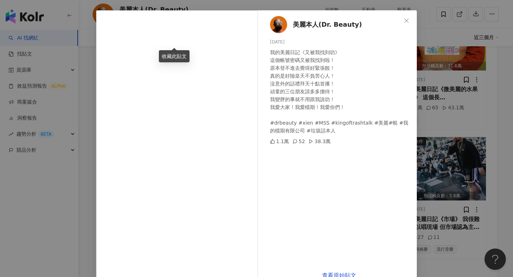
scroll to position [23, 0]
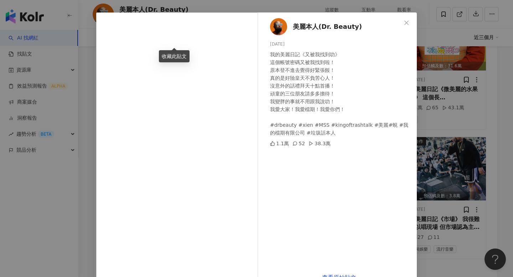
click at [454, 150] on div "美麗本人(Dr. Beauty) [DATE] 我的美麗日記《又被我找到叻》 這個帳號密碼又被我找到啦！ 原本登不進去覺得好緊張餒！ 真的是好險皇天不負苦心人…" at bounding box center [256, 138] width 513 height 277
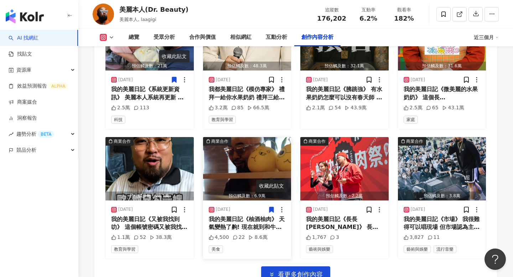
click at [270, 201] on div "[DATE] 我的美麗日記《柚酒柚肉》 天氣變熱了齁! 現在就到和牛涮吹冷氣涮到爽!!!! 大熱天除叻吹冷氣大口吃肉大口享受外，湯也是非常重要 和牛涮推出個酒…" at bounding box center [247, 230] width 88 height 58
click at [270, 186] on div "收藏此貼文" at bounding box center [271, 186] width 31 height 12
click at [227, 216] on div "我的美麗日記《柚酒柚肉》 天氣變熱了齁! 現在就到和牛涮吹冷氣涮到爽!!!! 大熱天除叻吹冷氣大口吃肉大口享受外，湯也是非常重要 和牛涮推出個酒香柚子胡椒湯很…" at bounding box center [247, 224] width 77 height 16
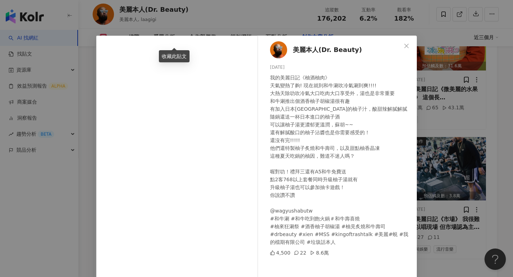
scroll to position [42, 0]
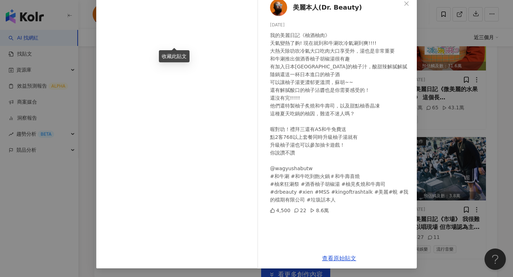
click at [432, 167] on div "美麗本人(Dr. Beauty) [DATE] 我的美麗日記《柚酒柚肉》 天氣變熱了齁! 現在就到和牛涮吹冷氣涮到爽!!!! 大熱天除叻吹冷氣大口吃肉大口享受…" at bounding box center [256, 138] width 513 height 277
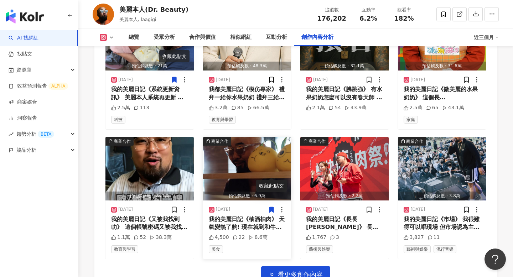
click at [270, 207] on icon at bounding box center [271, 209] width 4 height 5
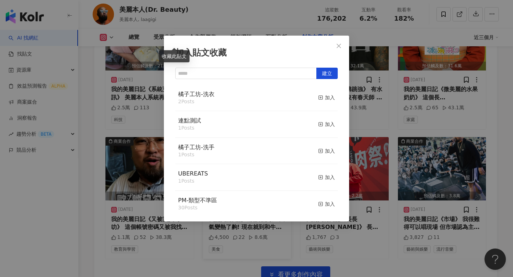
click at [386, 212] on div "加入貼文收藏 建立 橘子工坊-洗衣 2 Posts 加入 連點測試 1 Posts 加入 橘子工坊-洗手 1 Posts 加入 UBEREATS 1 Post…" at bounding box center [256, 138] width 513 height 277
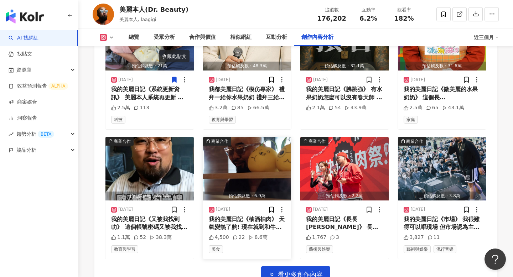
click at [130, 8] on div "美麗本人(Dr. Beauty)" at bounding box center [153, 9] width 69 height 9
click at [145, 14] on div "美麗本人(Dr. Beauty)" at bounding box center [153, 9] width 69 height 9
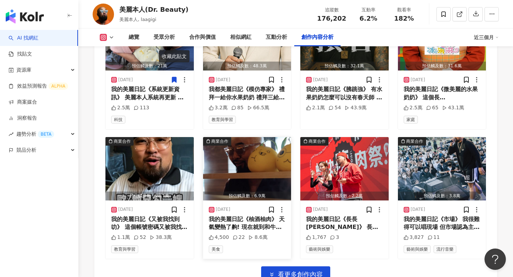
click at [146, 10] on div "美麗本人(Dr. Beauty)" at bounding box center [153, 9] width 69 height 9
copy div "美麗本人(Dr. Beauty)"
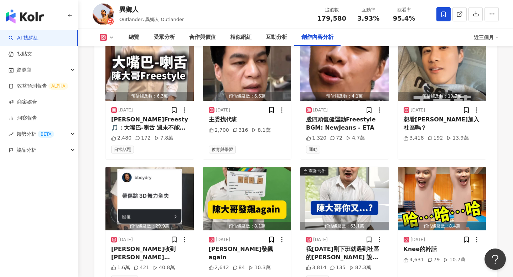
scroll to position [2471, 0]
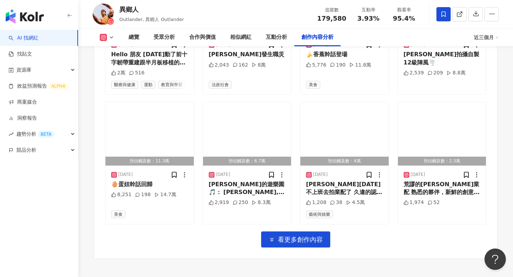
scroll to position [2912, 0]
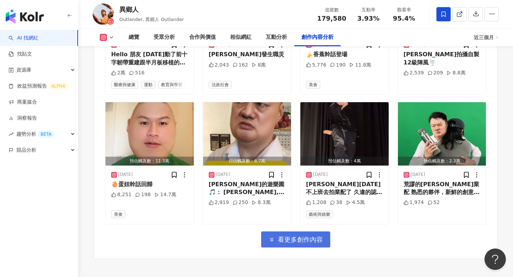
click at [311, 236] on span "看更多創作內容" at bounding box center [300, 240] width 45 height 8
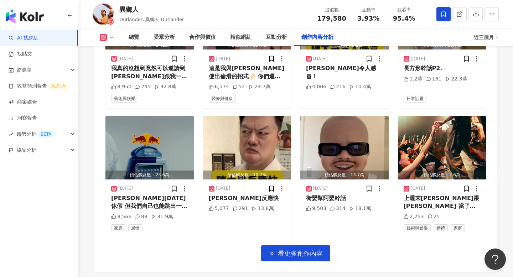
scroll to position [3296, 0]
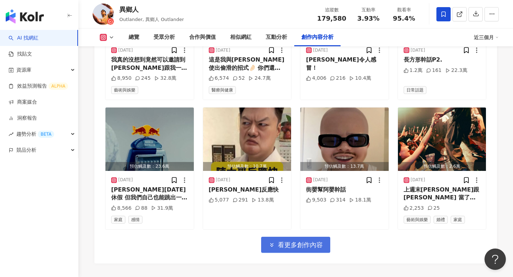
click at [307, 241] on span "看更多創作內容" at bounding box center [300, 245] width 45 height 8
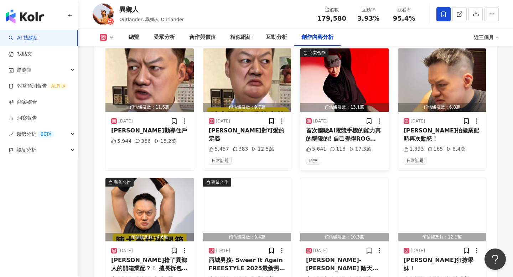
scroll to position [3486, 0]
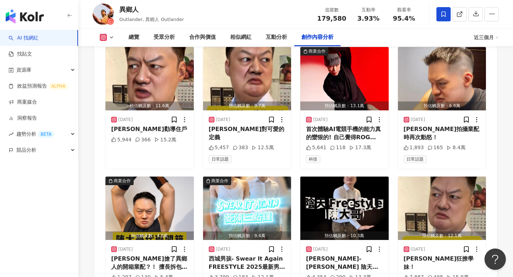
click at [139, 27] on div "異鄉人 Outlander, 異鄉人 Outlander 追蹤數 179,580 互動率 3.93% 觀看率 95.4%" at bounding box center [295, 14] width 435 height 28
click at [138, 35] on div "總覽" at bounding box center [134, 37] width 11 height 9
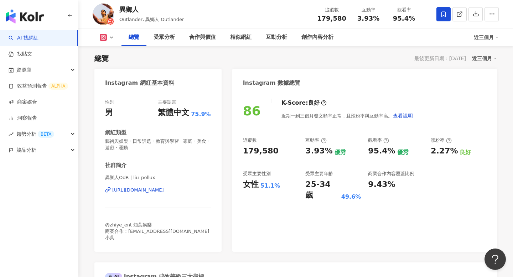
click at [206, 7] on div "異鄉人 Outlander, 異鄉人 Outlander 追蹤數 179,580 互動率 3.93% 觀看率 95.4%" at bounding box center [295, 14] width 435 height 28
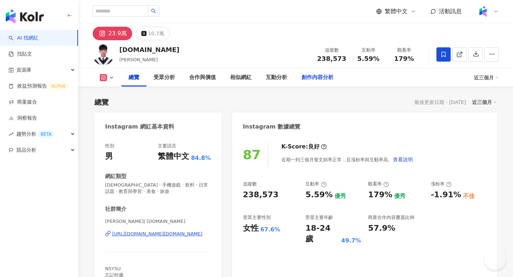
click at [320, 78] on div "創作內容分析" at bounding box center [317, 77] width 32 height 9
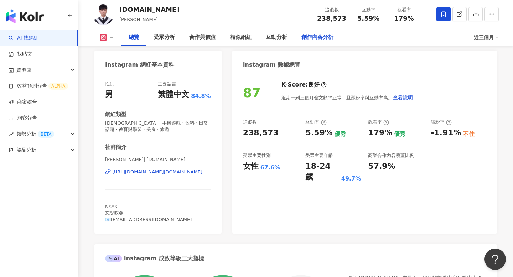
scroll to position [2013, 0]
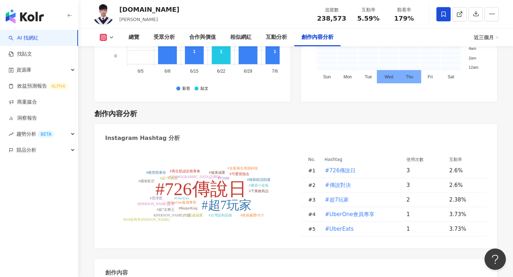
click at [321, 39] on div "創作內容分析" at bounding box center [317, 37] width 32 height 9
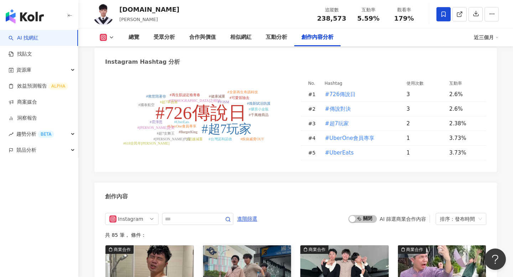
scroll to position [2097, 0]
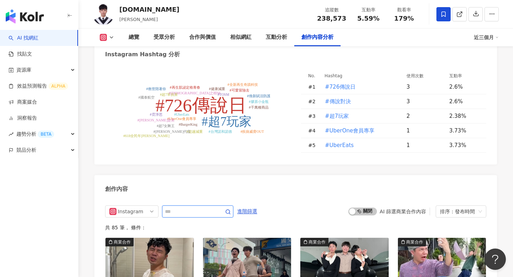
click at [191, 207] on input "text" at bounding box center [190, 211] width 50 height 9
type input "*"
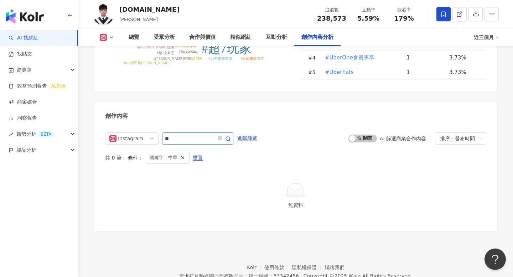
scroll to position [2147, 0]
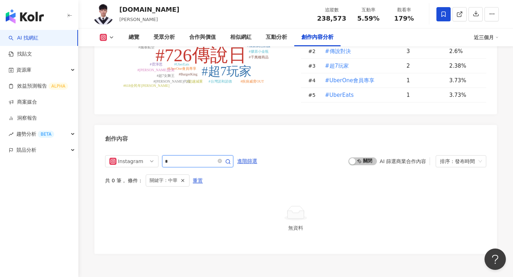
type input "*"
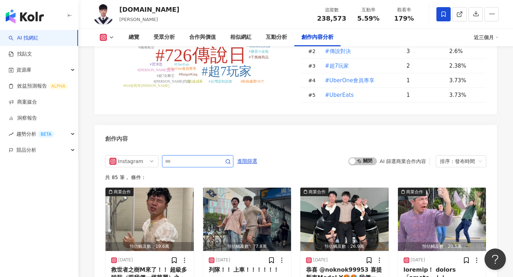
scroll to position [2170, 0]
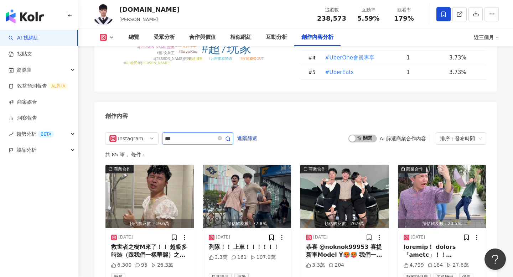
type input "***"
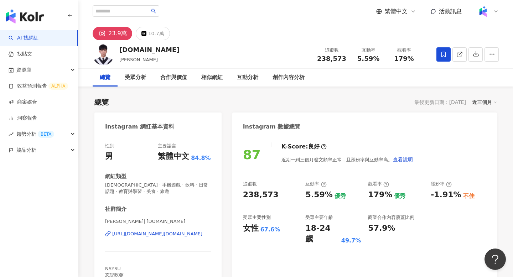
click at [155, 235] on div "https://www.instagram.com/lun.tw/" at bounding box center [157, 234] width 90 height 6
click at [170, 236] on div "https://www.instagram.com/lun.tw/" at bounding box center [157, 234] width 90 height 6
click at [128, 47] on div "lun.tw" at bounding box center [149, 49] width 60 height 9
click at [128, 47] on div "[DOMAIN_NAME]" at bounding box center [149, 49] width 60 height 9
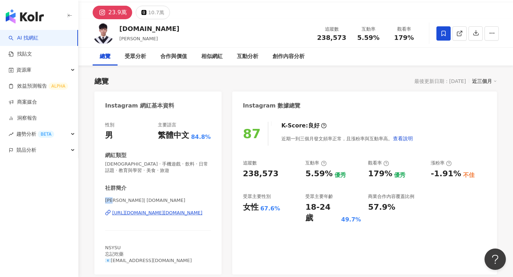
drag, startPoint x: 107, startPoint y: 200, endPoint x: 118, endPoint y: 201, distance: 11.4
click at [118, 201] on span "[PERSON_NAME]| [DOMAIN_NAME]" at bounding box center [158, 200] width 106 height 6
copy span "[PERSON_NAME]"
click at [177, 46] on div "lun.tw 李定倫 追蹤數 238,573 互動率 5.59% 觀看率 179%" at bounding box center [295, 33] width 435 height 28
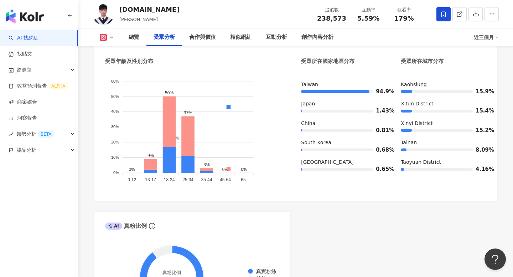
scroll to position [683, 0]
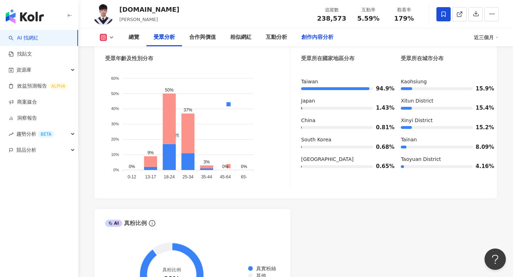
click at [301, 41] on div "創作內容分析" at bounding box center [317, 38] width 46 height 18
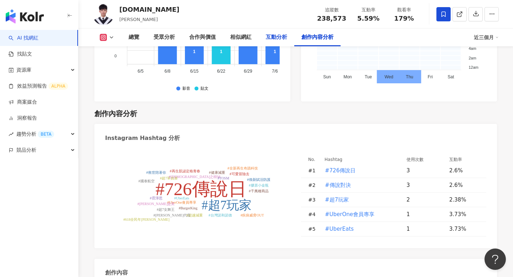
click at [279, 40] on div "互動分析" at bounding box center [276, 37] width 21 height 9
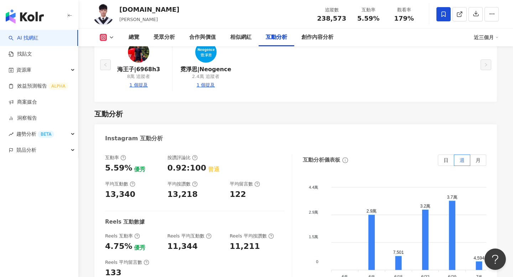
scroll to position [1450, 0]
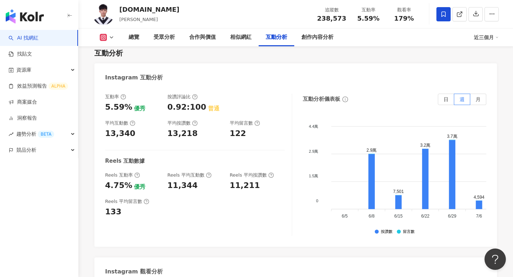
copy div "426,879"
click at [329, 18] on span "238,573" at bounding box center [331, 18] width 29 height 7
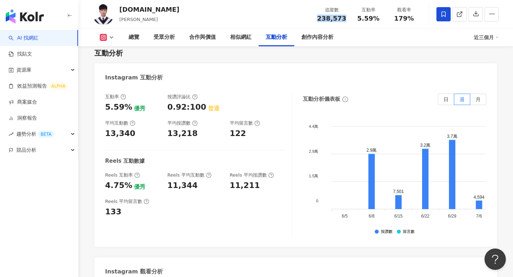
click at [329, 18] on span "238,573" at bounding box center [331, 18] width 29 height 7
copy span "238,573"
click at [396, 20] on span "179%" at bounding box center [404, 18] width 20 height 7
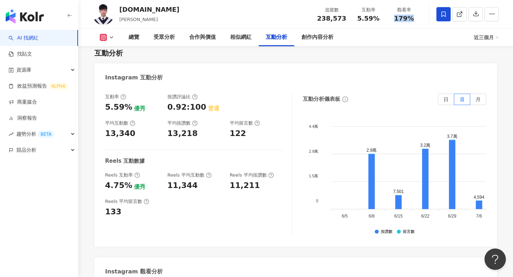
copy span "179%"
click at [315, 33] on div "創作內容分析" at bounding box center [317, 38] width 46 height 18
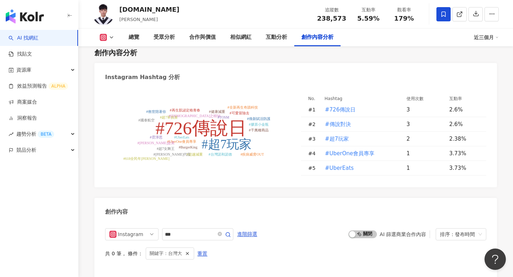
scroll to position [2082, 0]
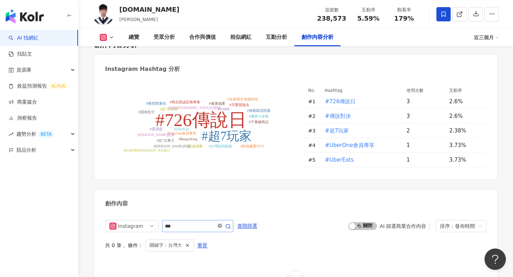
click at [222, 224] on icon "close-circle" at bounding box center [220, 226] width 4 height 4
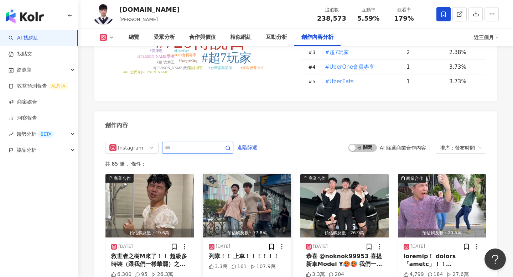
scroll to position [2161, 0]
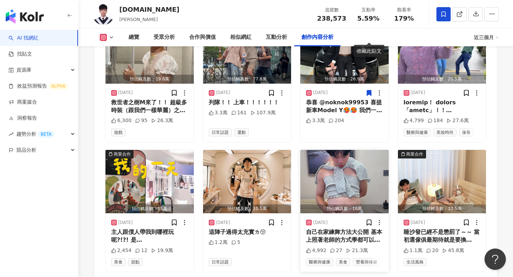
scroll to position [2301, 0]
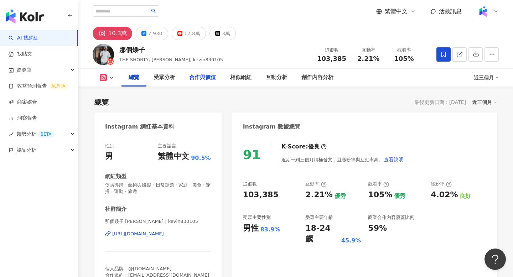
scroll to position [44, 0]
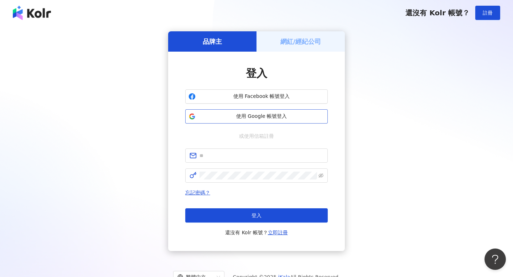
click at [253, 117] on span "使用 Google 帳號登入" at bounding box center [261, 116] width 126 height 7
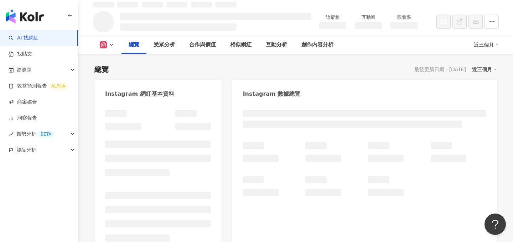
scroll to position [44, 0]
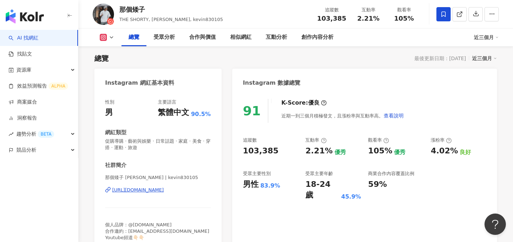
click at [334, 21] on span "103,385" at bounding box center [331, 18] width 29 height 7
click at [334, 20] on span "103,385" at bounding box center [331, 18] width 29 height 7
copy span "103,385"
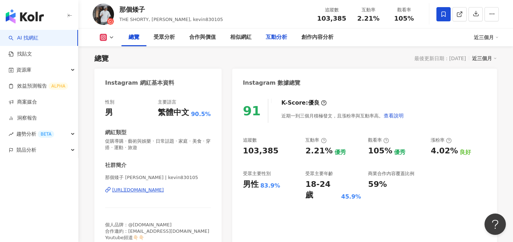
click at [280, 44] on div "互動分析" at bounding box center [277, 38] width 36 height 18
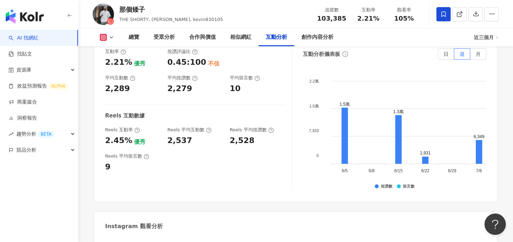
scroll to position [1511, 0]
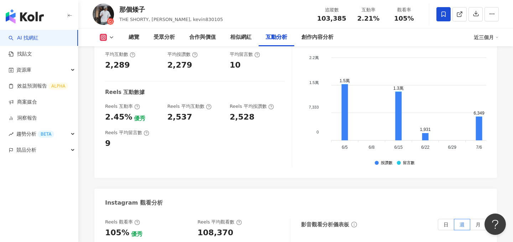
click at [210, 228] on div "108,370" at bounding box center [216, 233] width 36 height 11
copy div "108,370"
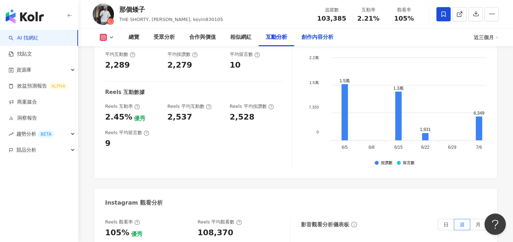
click at [312, 35] on div "創作內容分析" at bounding box center [317, 37] width 32 height 9
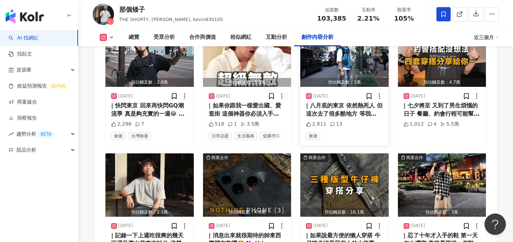
scroll to position [2308, 0]
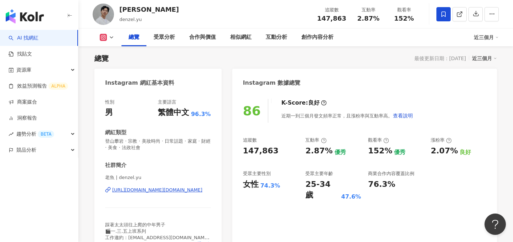
click at [334, 19] on span "147,863" at bounding box center [331, 18] width 29 height 7
copy span "147,863"
click at [404, 23] on div "追蹤數 147,863 互動率 2.87% 觀看率 152%" at bounding box center [367, 14] width 109 height 21
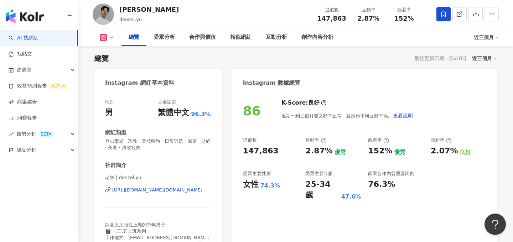
click at [404, 21] on span "152%" at bounding box center [404, 18] width 20 height 7
copy span "152%"
click at [282, 33] on div "互動分析" at bounding box center [277, 38] width 36 height 18
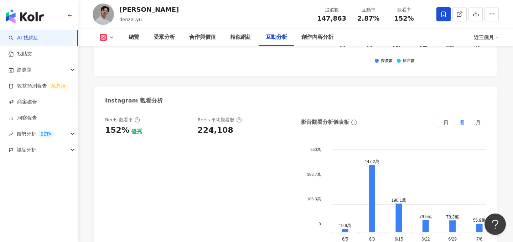
scroll to position [1613, 0]
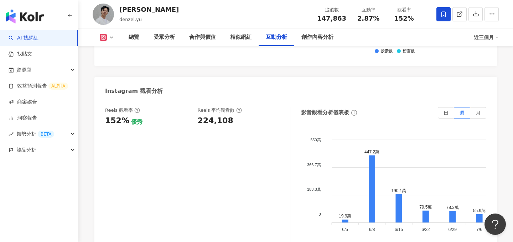
click at [208, 115] on div "224,108" at bounding box center [216, 120] width 36 height 11
copy div "224,108"
click at [323, 46] on div "創作內容分析" at bounding box center [317, 38] width 46 height 18
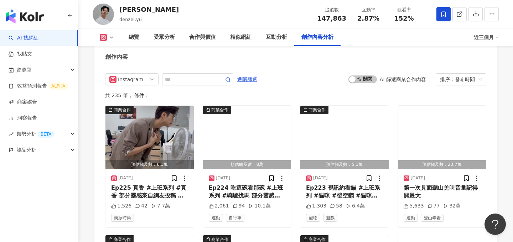
scroll to position [2216, 0]
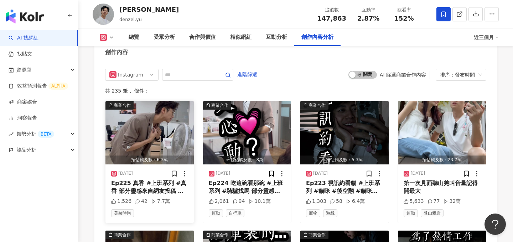
click at [144, 114] on img "button" at bounding box center [149, 132] width 88 height 63
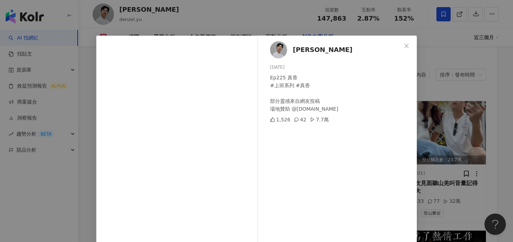
click at [461, 143] on div "[PERSON_NAME] [DATE] Ep225 真香 #上班系列 #真香 部分靈感來自網友投稿 場地贊助 @[DOMAIN_NAME] 1,526 42…" at bounding box center [256, 121] width 513 height 242
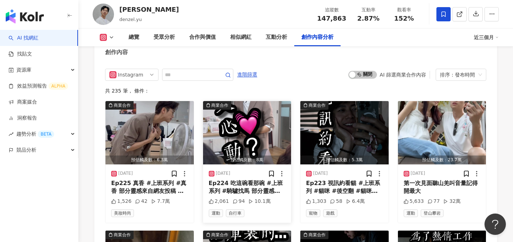
click at [262, 156] on div "預估觸及數：8萬" at bounding box center [247, 160] width 88 height 9
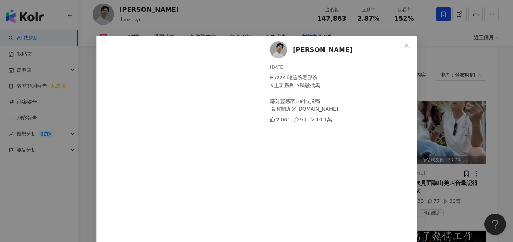
click at [435, 154] on div "Denzel Yu 2025/9/1 Ep224 吃這碗看那碗 #上班系列 #騎驢找馬 部分靈感來自網友投稿 場地贊助 @toxoxo.co 2,061 94…" at bounding box center [256, 121] width 513 height 242
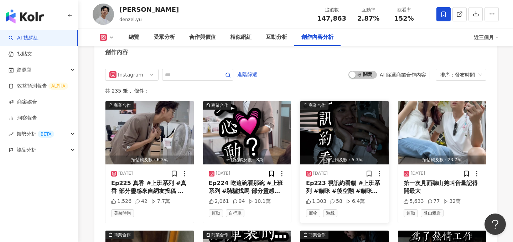
click at [371, 118] on img "button" at bounding box center [344, 132] width 88 height 63
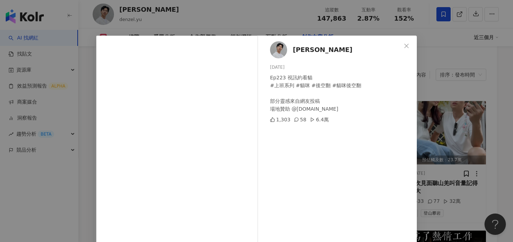
click at [426, 127] on div "Denzel Yu 2025/8/31 Ep223 視訊約看貓 #上班系列 #貓咪 #後空翻 #貓咪後空翻 部分靈感來自網友投稿 場地贊助 @toxoxo.c…" at bounding box center [256, 121] width 513 height 242
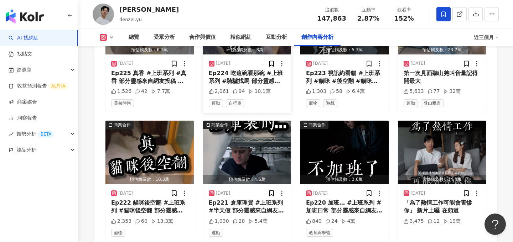
scroll to position [2333, 0]
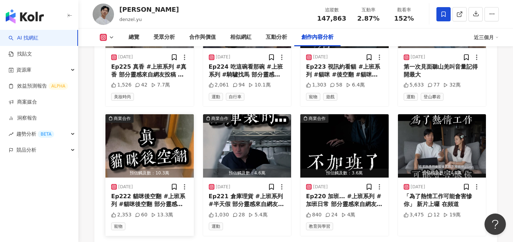
click at [135, 120] on img "button" at bounding box center [149, 145] width 88 height 63
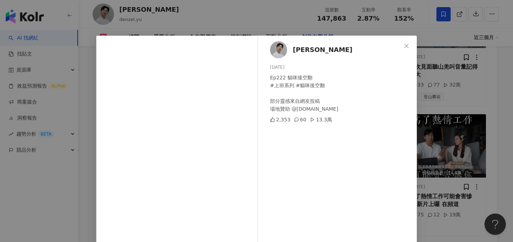
click at [457, 151] on div "Denzel Yu 2025/8/29 Ep222 貓咪後空翻 #上班系列 #貓咪後空翻 部分靈感來自網友投稿 場地贊助 @toxoxo.co 2,353 6…" at bounding box center [256, 121] width 513 height 242
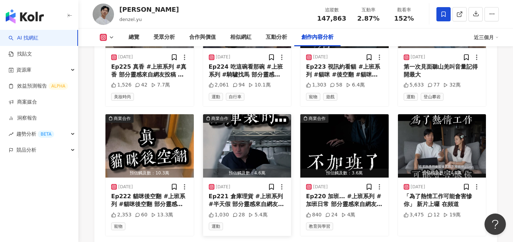
click at [226, 133] on img "button" at bounding box center [247, 145] width 88 height 63
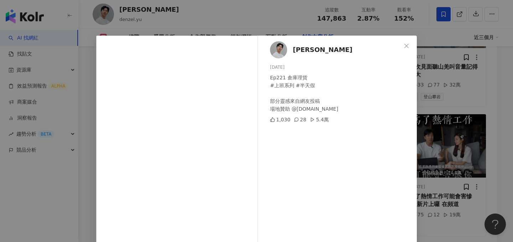
click at [463, 150] on div "Denzel Yu 2025/8/27 Ep221 倉庫理貨 #上班系列 #半天假 部分靈感來自網友投稿 場地贊助 @toxoxo.co 1,030 28 5…" at bounding box center [256, 121] width 513 height 242
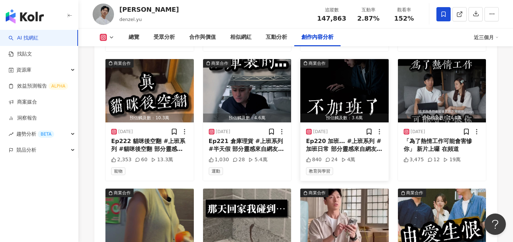
scroll to position [2400, 0]
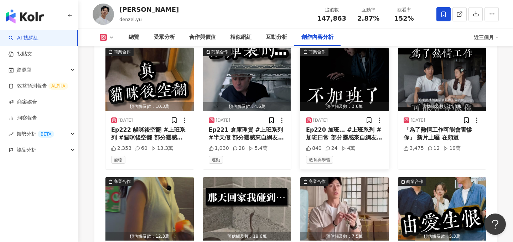
click at [345, 117] on div "[DATE]" at bounding box center [344, 120] width 77 height 7
click at [342, 102] on div "預估觸及數：3.6萬" at bounding box center [344, 106] width 88 height 9
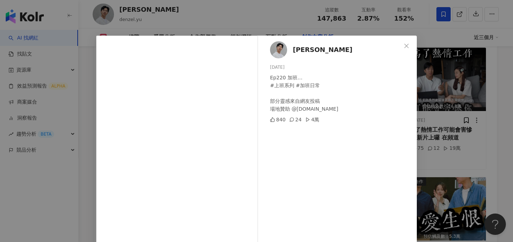
click at [441, 149] on div "Denzel Yu 2025/8/25 Ep220 加班… #上班系列 #加班日常 部分靈感來自網友投稿 場地贊助 @toxoxo.co 840 24 4萬 …" at bounding box center [256, 121] width 513 height 242
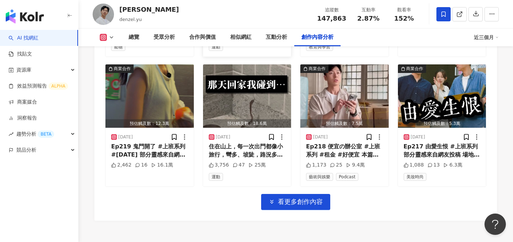
scroll to position [2514, 0]
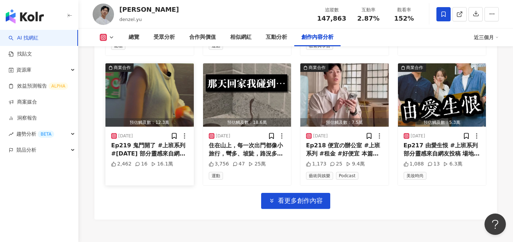
click at [150, 87] on img "button" at bounding box center [149, 94] width 88 height 63
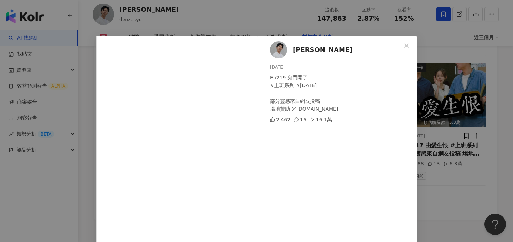
click at [446, 128] on div "Denzel Yu 2025/8/22 Ep219 鬼門開了 #上班系列 #鬼門開 部分靈感來自網友投稿 場地贊助 @toxoxo.co 2,462 16 1…" at bounding box center [256, 121] width 513 height 242
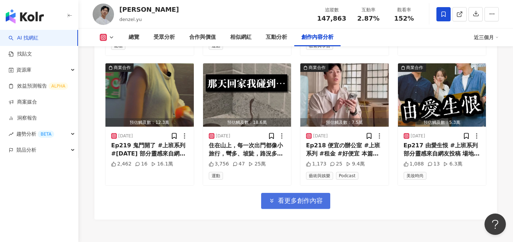
click at [280, 197] on span "看更多創作內容" at bounding box center [300, 201] width 45 height 8
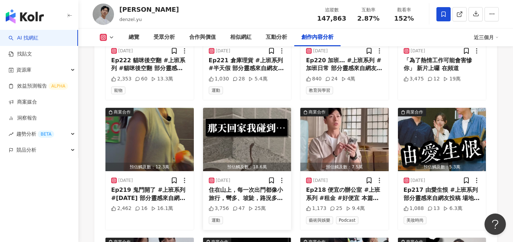
scroll to position [2454, 0]
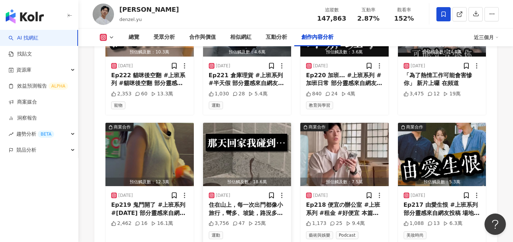
click at [227, 140] on img "button" at bounding box center [247, 154] width 88 height 63
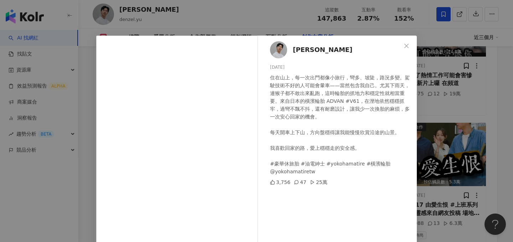
click at [448, 132] on div "Denzel Yu 2025/8/21 住在山上，每一次出門都像小旅行，彎多、坡陡，路況多變。駕駛技術不好的人可能會暈車——當然包含我自己。尤其下雨天，連猴子…" at bounding box center [256, 121] width 513 height 242
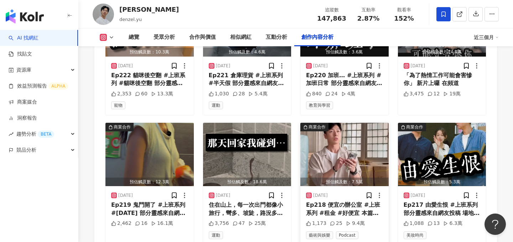
click at [317, 151] on img "button" at bounding box center [344, 154] width 88 height 63
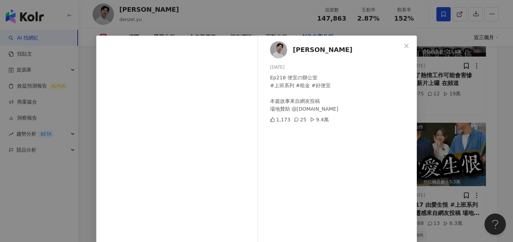
click at [504, 109] on div "Denzel Yu 2025/8/20 Ep218 便宜の辦公室 #上班系列 #租金 #好便宜 本篇故事來自網友投稿 場地贊助 @toxoxo.co 1,17…" at bounding box center [256, 121] width 513 height 242
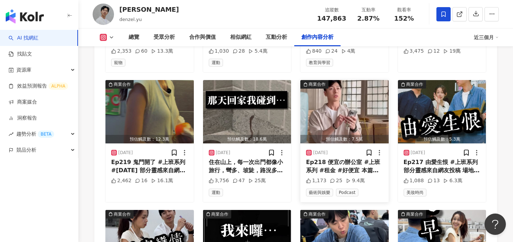
scroll to position [2506, 0]
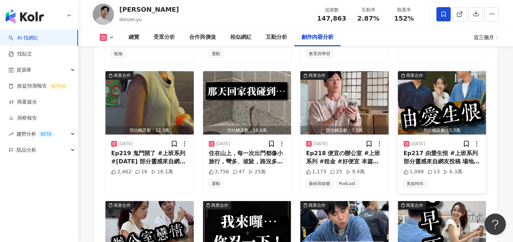
click at [435, 102] on button "商業合作 預估觸及數：5.3萬" at bounding box center [442, 102] width 88 height 63
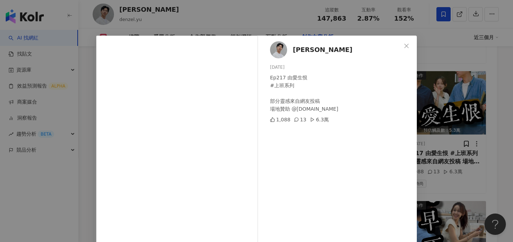
click at [429, 128] on div "Denzel Yu 2025/8/18 Ep217 由愛生恨 #上班系列 部分靈感來自網友投稿 場地贊助 @toxoxo.co 1,088 13 6.3萬 查…" at bounding box center [256, 121] width 513 height 242
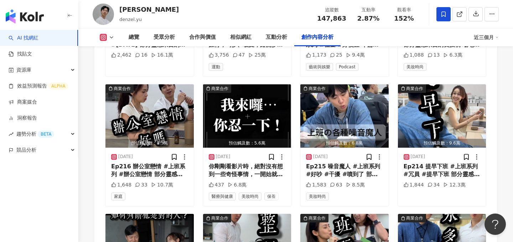
scroll to position [2632, 0]
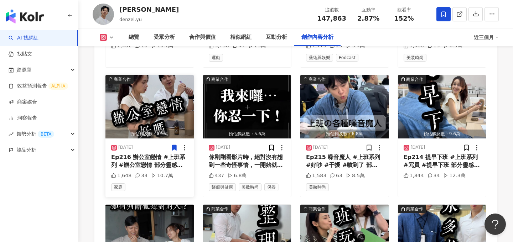
click at [171, 144] on icon at bounding box center [174, 147] width 7 height 7
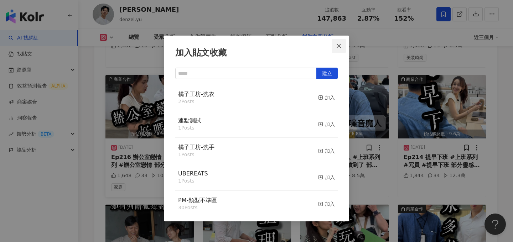
click at [336, 46] on span "Close" at bounding box center [339, 46] width 14 height 6
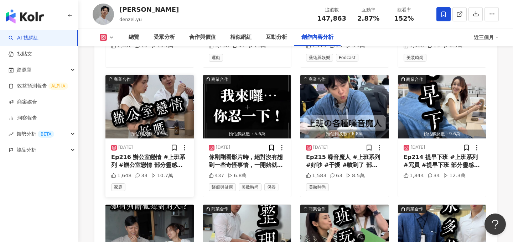
click at [140, 75] on img "button" at bounding box center [149, 106] width 88 height 63
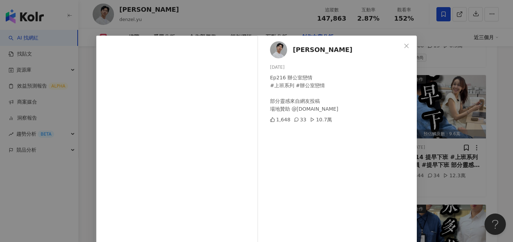
click at [442, 140] on div "Denzel Yu 2025/8/15 Ep216 辦公室戀情 #上班系列 #辦公室戀情 部分靈感來自網友投稿 場地贊助 @toxoxo.co 1,648 3…" at bounding box center [256, 121] width 513 height 242
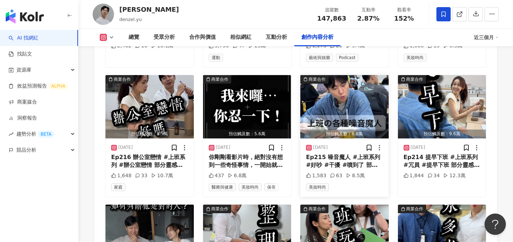
scroll to position [2622, 0]
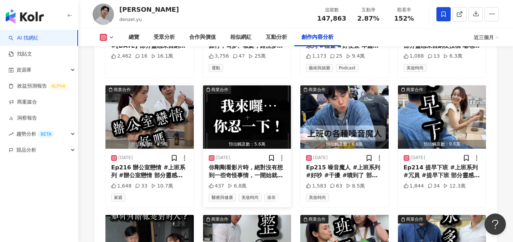
click at [248, 103] on img "button" at bounding box center [247, 117] width 88 height 63
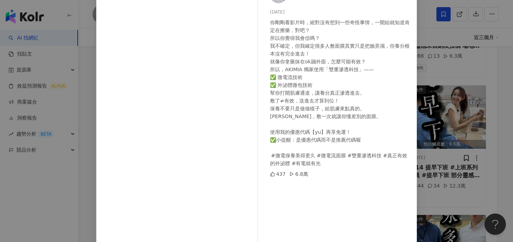
scroll to position [62, 0]
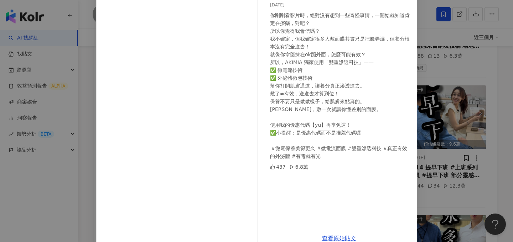
click at [440, 107] on div "Denzel Yu 2025/8/14 你剛剛看影片時，絕對沒有想到一些奇怪事情，一開始就知道肯定在擦藥，對吧？ 所以你覺得我會信嗎？ 我不確定，但我確定很多…" at bounding box center [256, 121] width 513 height 242
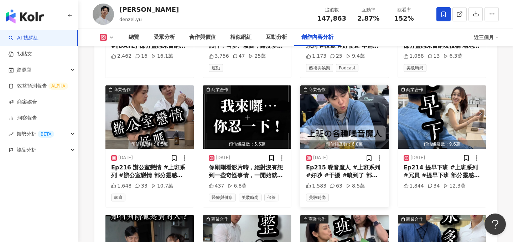
click at [357, 107] on img "button" at bounding box center [344, 117] width 88 height 63
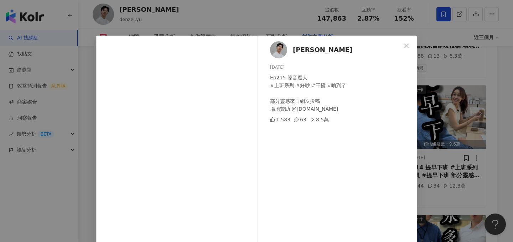
click at [428, 128] on div "Denzel Yu 2025/8/13 Ep215 噪音魔人 #上班系列 #好吵 #干擾 #噴到了 部分靈感來自網友投稿 場地贊助 @toxoxo.co 1,…" at bounding box center [256, 121] width 513 height 242
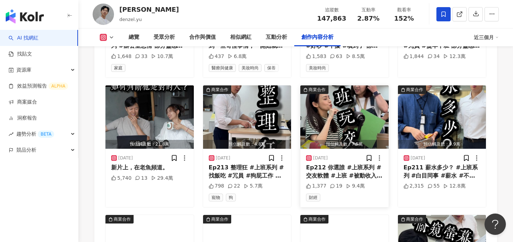
scroll to position [2751, 0]
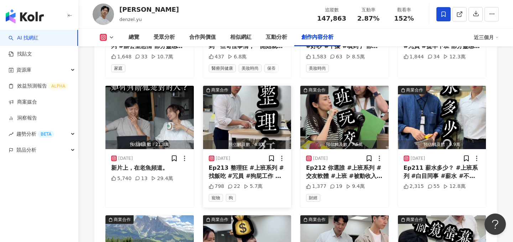
click at [220, 103] on img "button" at bounding box center [247, 117] width 88 height 63
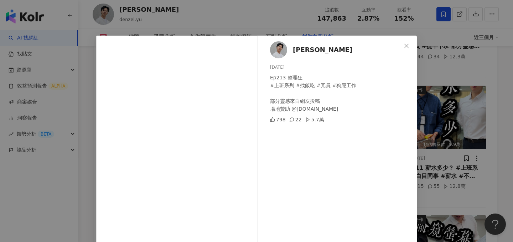
click at [427, 158] on div "Denzel Yu 2025/8/8 Ep213 整理狂 #上班系列 #找飯吃 #冗員 #狗屁工作 部分靈感來自網友投稿 場地贊助 @toxoxo.co 79…" at bounding box center [256, 121] width 513 height 242
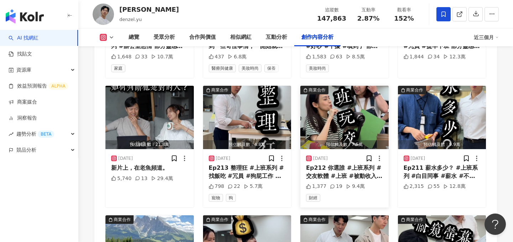
click at [356, 149] on div "2025/8/6 Ep212 你選誰 #上班系列 #交友軟體 #上班 #被動收入 部分靈感來自網友投稿 場地贊助 @toxoxo.co 1,377 19 9.…" at bounding box center [344, 178] width 88 height 58
click at [350, 164] on div "Ep212 你選誰 #上班系列 #交友軟體 #上班 #被動收入 部分靈感來自網友投稿 場地贊助 @toxoxo.co" at bounding box center [344, 172] width 77 height 16
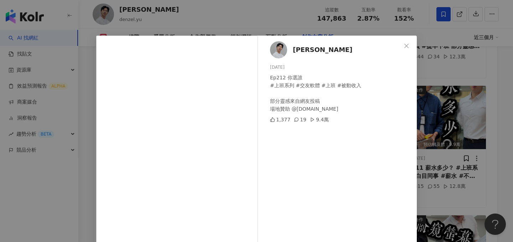
click at [477, 97] on div "Denzel Yu 2025/8/6 Ep212 你選誰 #上班系列 #交友軟體 #上班 #被動收入 部分靈感來自網友投稿 場地贊助 @toxoxo.co 1…" at bounding box center [256, 121] width 513 height 242
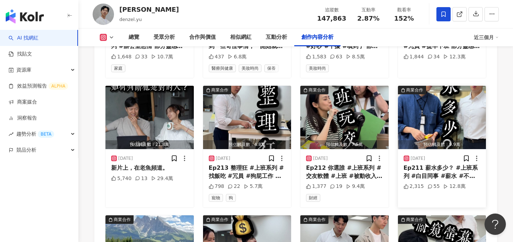
click at [463, 99] on img "button" at bounding box center [442, 117] width 88 height 63
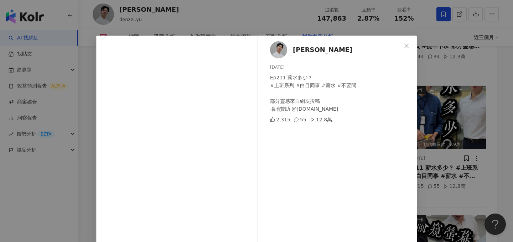
click at [463, 99] on div "Denzel Yu 2025/8/4 Ep211 薪水多少？ #上班系列 #白目同事 #薪水 #不要問 部分靈感來自網友投稿 場地贊助 @toxoxo.co …" at bounding box center [256, 121] width 513 height 242
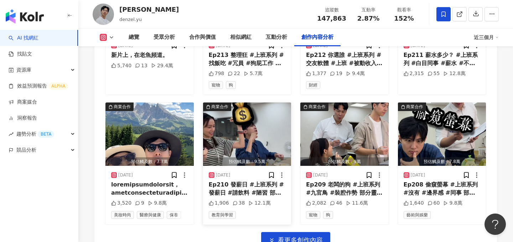
scroll to position [2865, 0]
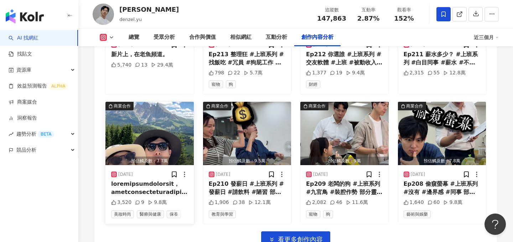
click at [144, 180] on div at bounding box center [149, 188] width 77 height 16
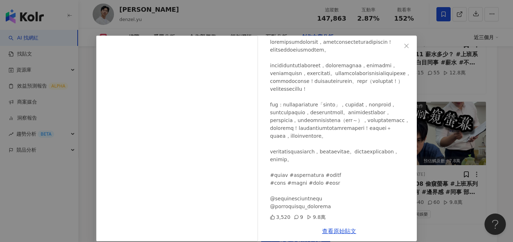
scroll to position [8, 0]
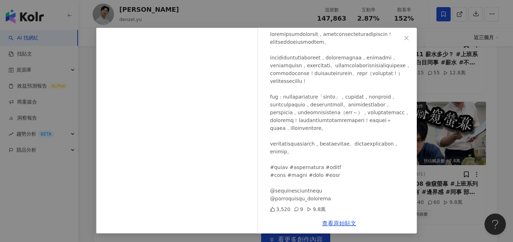
click at [428, 132] on div "袁艾菲 2025/8/2 3,520 9 9.8萬 查看原始貼文" at bounding box center [256, 121] width 513 height 242
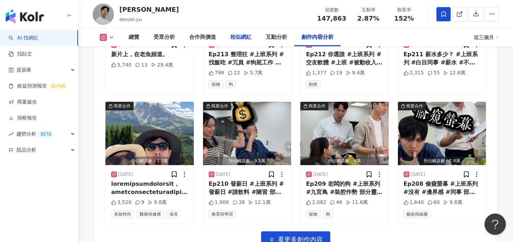
click at [246, 37] on div "相似網紅" at bounding box center [240, 37] width 21 height 9
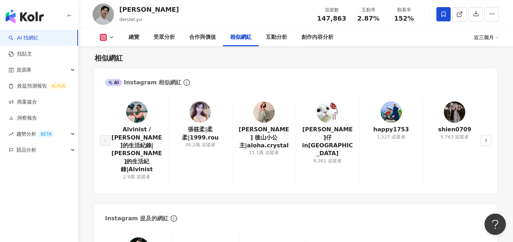
scroll to position [1177, 0]
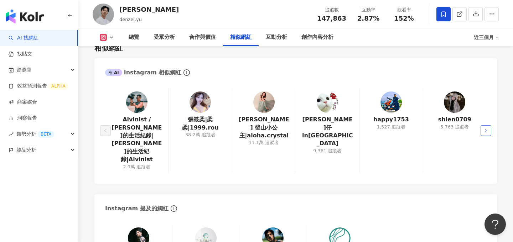
click at [485, 129] on icon "right" at bounding box center [486, 131] width 4 height 4
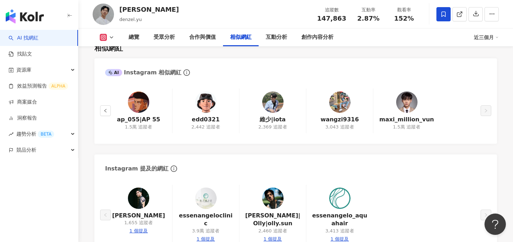
drag, startPoint x: 139, startPoint y: 98, endPoint x: 221, endPoint y: 1, distance: 127.2
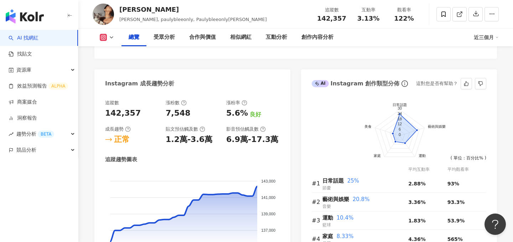
scroll to position [379, 0]
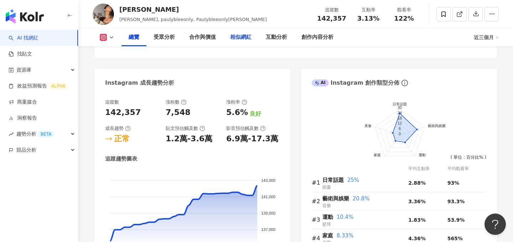
click at [246, 45] on div "相似網紅" at bounding box center [241, 38] width 36 height 18
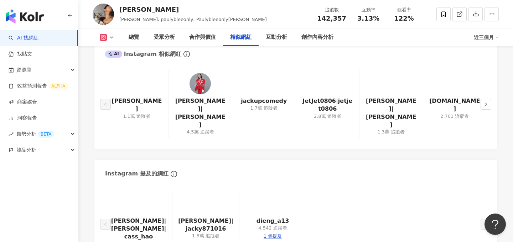
scroll to position [1154, 0]
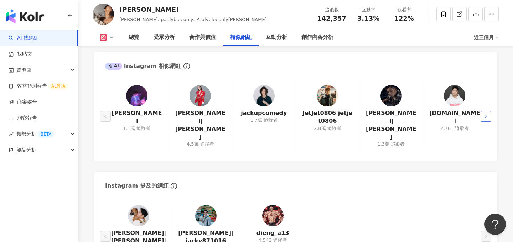
click at [483, 111] on button "button" at bounding box center [486, 116] width 11 height 11
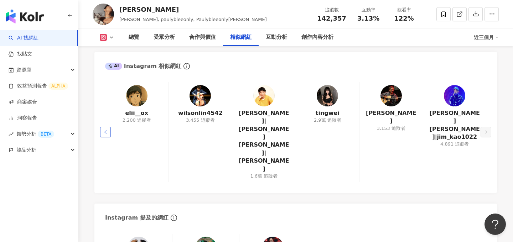
click at [107, 127] on button "button" at bounding box center [105, 132] width 11 height 11
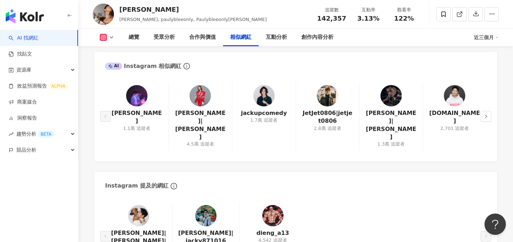
click at [258, 96] on img at bounding box center [263, 95] width 21 height 21
click at [281, 38] on div "互動分析" at bounding box center [276, 37] width 21 height 9
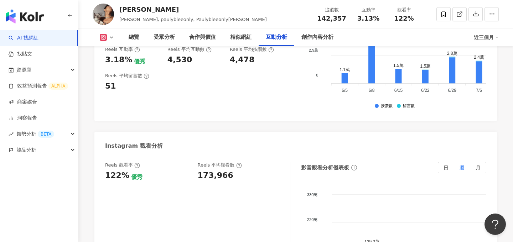
scroll to position [1540, 0]
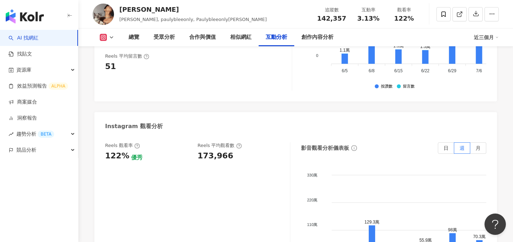
click at [208, 143] on div "Reels 平均觀看數" at bounding box center [220, 146] width 44 height 6
click at [208, 143] on div "Reels 平均觀看數 173,966" at bounding box center [241, 152] width 86 height 19
click at [208, 151] on div "173,966" at bounding box center [216, 156] width 36 height 11
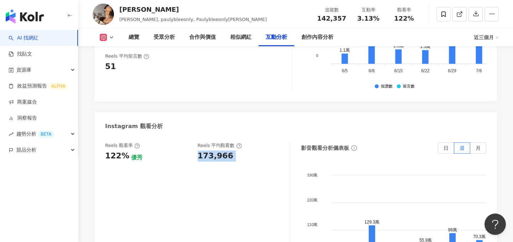
click at [208, 151] on div "173,966" at bounding box center [216, 156] width 36 height 11
copy div "173,966"
click at [308, 40] on div "創作內容分析" at bounding box center [317, 37] width 32 height 9
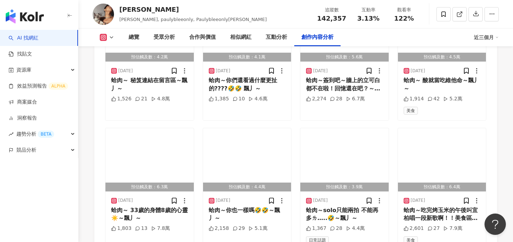
scroll to position [2420, 0]
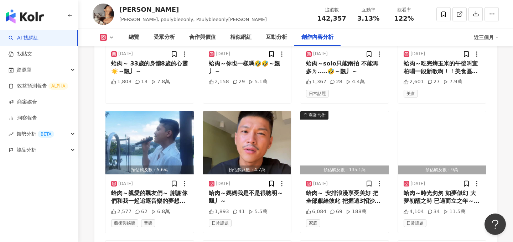
scroll to position [2564, 0]
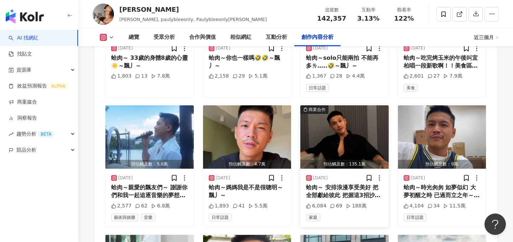
click at [335, 184] on div "蛤肉～ 安排浪漫享受美好 把全部獻給彼此 把握這3招沙發約會要點，鋪陳今晚的極致親密體驗 0刻意、0保留、1同自在像水流 杜蕾斯001®～官方旗艦店限時優惠中…" at bounding box center [344, 192] width 77 height 16
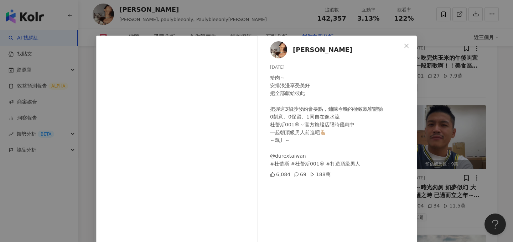
click at [446, 157] on div "李宜柏 2025/8/15 蛤肉～ 安排浪漫享受美好 把全部獻給彼此 把握這3招沙發約會要點，鋪陳今晚的極致親密體驗 0刻意、0保留、1同自在像水流 杜蕾斯0…" at bounding box center [256, 121] width 513 height 242
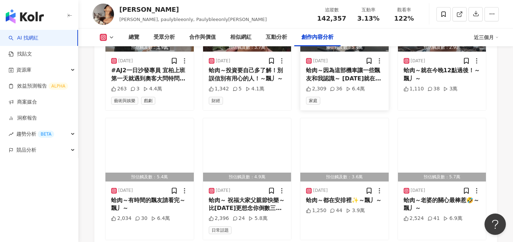
scroll to position [2834, 0]
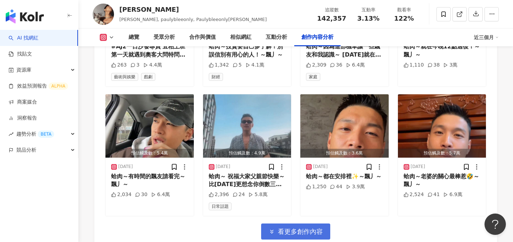
click at [304, 228] on span "看更多創作內容" at bounding box center [300, 232] width 45 height 8
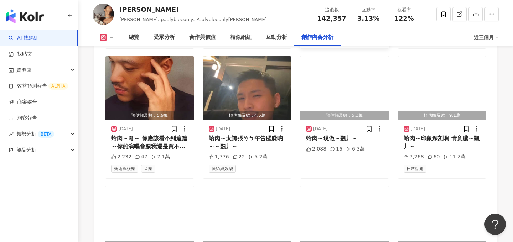
scroll to position [3247, 0]
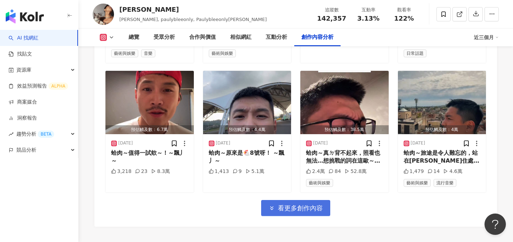
click at [298, 200] on button "看更多創作內容" at bounding box center [295, 208] width 69 height 16
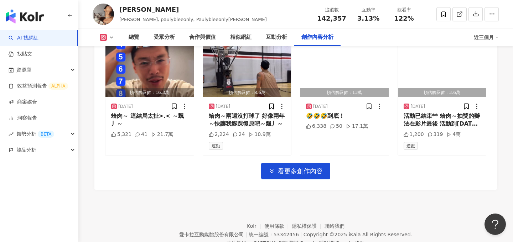
scroll to position [3677, 0]
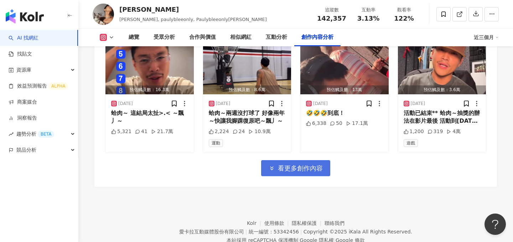
click at [308, 165] on span "看更多創作內容" at bounding box center [300, 169] width 45 height 8
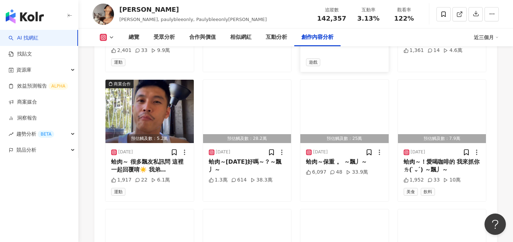
scroll to position [3879, 0]
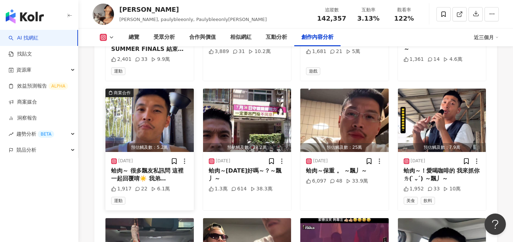
click at [154, 158] on div "2025/7/2" at bounding box center [149, 161] width 77 height 7
click at [155, 117] on img "button" at bounding box center [149, 120] width 88 height 63
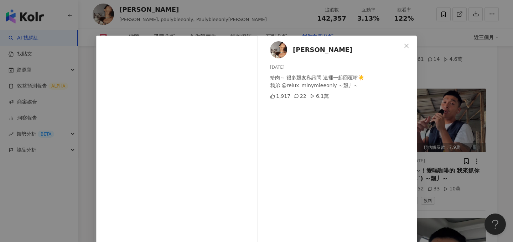
click at [444, 151] on div "李宜柏 2025/7/2 蛤肉～ 很多飄友私訊問 這裡一起回覆唷☀️ 我弟 @relux_minymleeonly ～飄丿～ 1,917 22 6.1萬 查看…" at bounding box center [256, 121] width 513 height 242
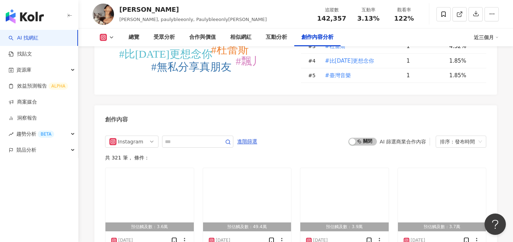
scroll to position [2099, 0]
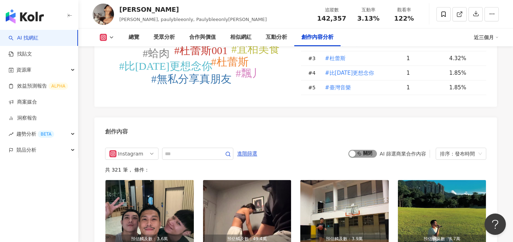
click at [360, 150] on span "啟動 關閉" at bounding box center [363, 154] width 29 height 8
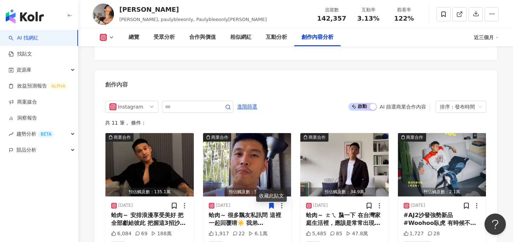
click at [260, 190] on div "收藏此貼文" at bounding box center [271, 196] width 31 height 12
click at [233, 212] on div "蛤肉～ 很多飄友私訊問 這裡一起回覆唷☀️ 我弟 @relux_minymleeonly ～飄丿～" at bounding box center [247, 220] width 77 height 16
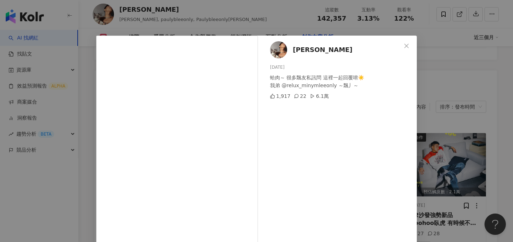
click at [438, 167] on div "李宜柏 2025/7/2 蛤肉～ 很多飄友私訊問 這裡一起回覆唷☀️ 我弟 @relux_minymleeonly ～飄丿～ 1,917 22 6.1萬 查看…" at bounding box center [256, 121] width 513 height 242
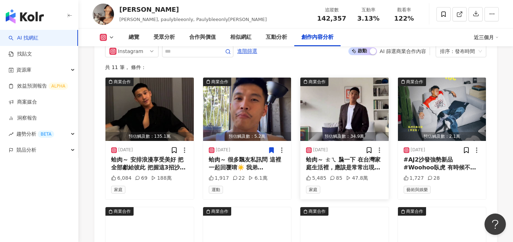
scroll to position [2210, 0]
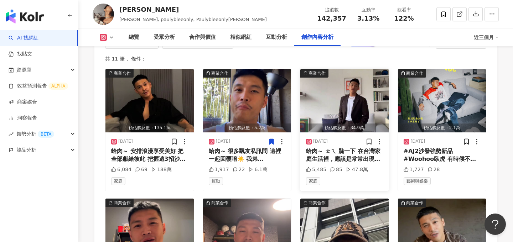
click at [346, 148] on div "蛤肉～ ㄊㄟ 䖙一下 在台灣家庭生活裡，應該是常常出現的一句話。 不管是什麼時候，休息永遠都是最好療癒身心的方式，臥虎沙發是可以陪伴你恢復體力的好朋友。 什麼…" at bounding box center [344, 156] width 77 height 16
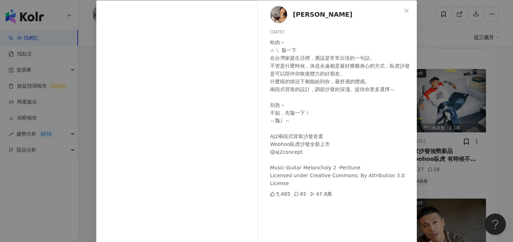
scroll to position [40, 0]
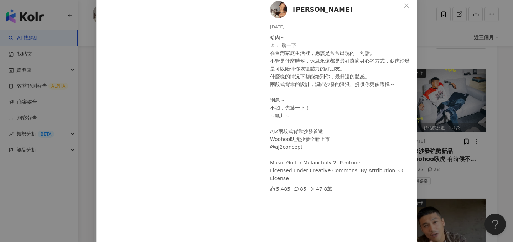
click at [438, 131] on div "李宜柏 2025/6/4 蛤肉～ ㄊㄟ 䖙一下 在台灣家庭生活裡，應該是常常出現的一句話。 不管是什麼時候，休息永遠都是最好療癒身心的方式，臥虎沙發是可以陪伴…" at bounding box center [256, 121] width 513 height 242
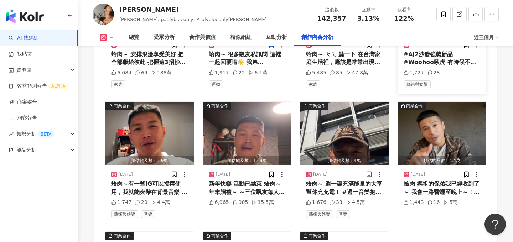
scroll to position [2313, 0]
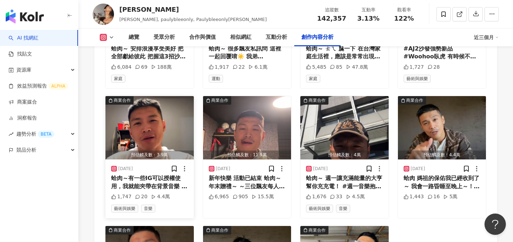
click at [171, 96] on img "button" at bounding box center [149, 127] width 88 height 63
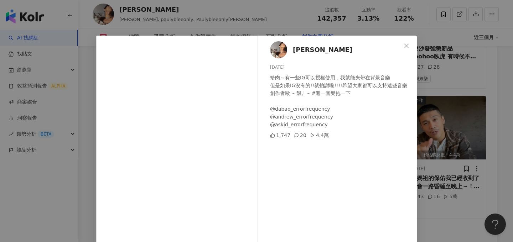
click at [429, 113] on div "李宜柏 2025/1/27 蛤肉～有一些IG可以授權使用，我就能夾帶在背景音樂 但是如果IG沒有的!!就拍謝啦!!!!希望大家都可以支持這些音樂創作者歐 ～飄…" at bounding box center [256, 121] width 513 height 242
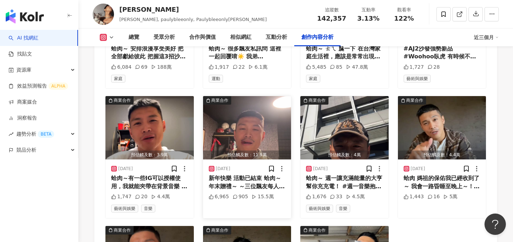
click at [239, 175] on div "新年快樂 活動已結束 蛤肉～ 年末贈禮～ ～三位飄友每人獲得兩包辣芒果ㄧ包牙線棒～ ～請留下2025的新年新希望標記一位朋友～ ～飄丿～" at bounding box center [247, 183] width 77 height 16
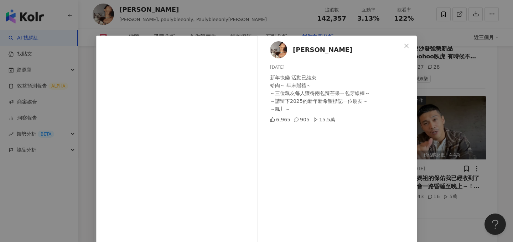
click at [469, 128] on div "李宜柏 2024/12/10 新年快樂 活動已結束 蛤肉～ 年末贈禮～ ～三位飄友每人獲得兩包辣芒果ㄧ包牙線棒～ ～請留下2025的新年新希望標記一位朋友～ …" at bounding box center [256, 121] width 513 height 242
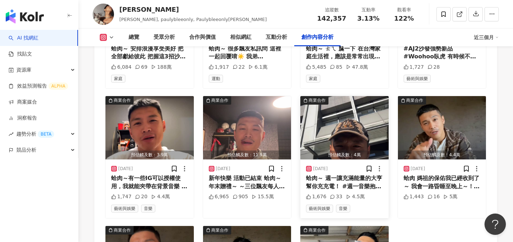
click at [321, 175] on div "蛤肉～ 週一讓充滿能量的大亨幫你充充電！ #週一音樂抱一下 @hengjoneshunnid ～飄丿～" at bounding box center [344, 183] width 77 height 16
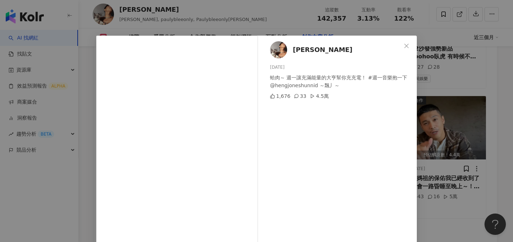
click at [443, 145] on div "李宜柏 2024/12/2 蛤肉～ 週一讓充滿能量的大亨幫你充充電！ #週一音樂抱一下 @hengjoneshunnid ～飄丿～ 1,676 33 4.5萬…" at bounding box center [256, 121] width 513 height 242
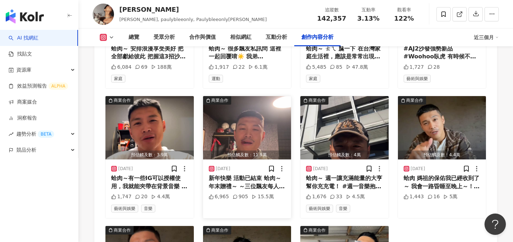
click at [217, 175] on div "新年快樂 活動已結束 蛤肉～ 年末贈禮～ ～三位飄友每人獲得兩包辣芒果ㄧ包牙線棒～ ～請留下2025的新年新希望標記一位朋友～ ～飄丿～" at bounding box center [247, 183] width 77 height 16
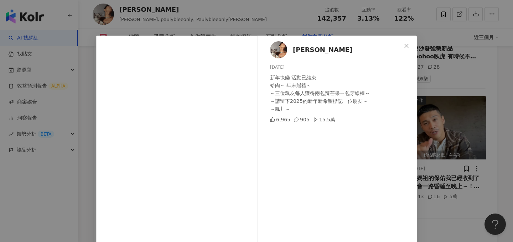
click at [457, 134] on div "李宜柏 2024/12/10 新年快樂 活動已結束 蛤肉～ 年末贈禮～ ～三位飄友每人獲得兩包辣芒果ㄧ包牙線棒～ ～請留下2025的新年新希望標記一位朋友～ …" at bounding box center [256, 121] width 513 height 242
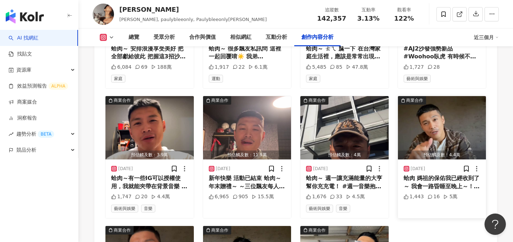
click at [439, 175] on div "蛤肉 媽祖的保佑我已經收到了～ 我會一路昏睡至晚上～！舒服..! 飄丿 「北港媽轎窗燈X金門酒廠」💡攜手點亮 酒體選用58度高粱酒，保值性高 欲訂購請洽7-1…" at bounding box center [442, 183] width 77 height 16
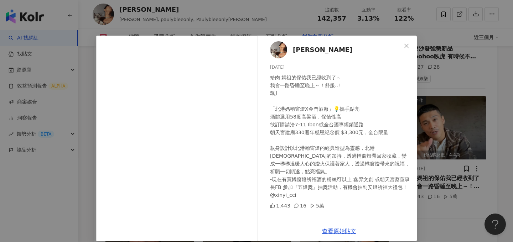
click at [455, 157] on div "李宜柏 2024/11/28 蛤肉 媽祖的保佑我已經收到了～ 我會一路昏睡至晚上～！舒服..! 飄丿 「北港媽轎窗燈X金門酒廠」💡攜手點亮 酒體選用58度高粱…" at bounding box center [256, 121] width 513 height 242
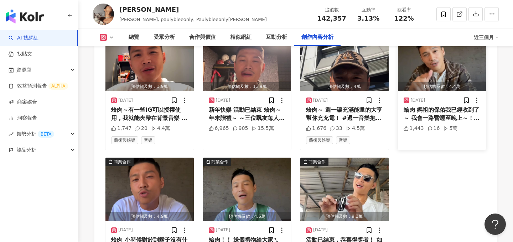
scroll to position [2397, 0]
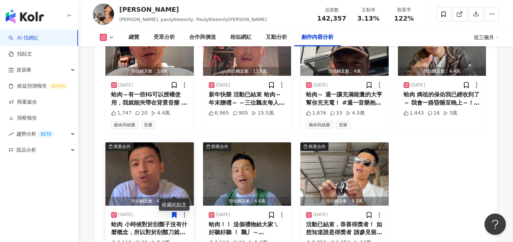
click at [127, 221] on div "蛤肉 小時候對於刮鬍子沒有什麼概念，所以對於刮鬍刀就隨便選擇，刮完鬍子以後不是皮膚紅腫不舒服，就是刮完沒多久，鬍渣就又跑出來。 後來才發現刮鬍刀的選擇真的超重…" at bounding box center [149, 229] width 77 height 16
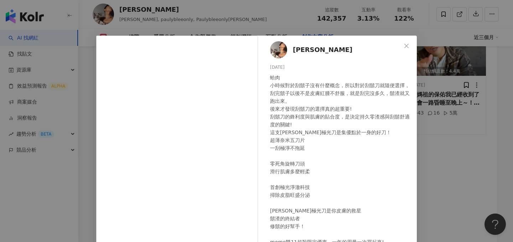
scroll to position [29, 0]
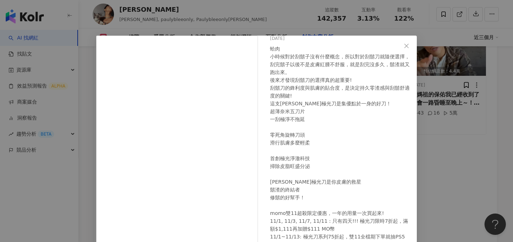
click at [476, 131] on div "李宜柏 2024/10/31 蛤肉 小時候對於刮鬍子沒有什麼概念，所以對於刮鬍刀就隨便選擇，刮完鬍子以後不是皮膚紅腫不舒服，就是刮完沒多久，鬍渣就又跑出來。 …" at bounding box center [256, 121] width 513 height 242
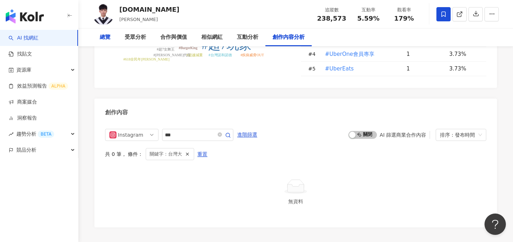
click at [108, 38] on div "總覽" at bounding box center [105, 37] width 11 height 9
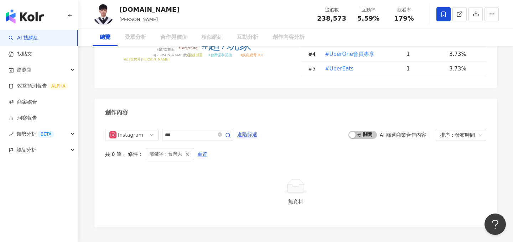
scroll to position [44, 0]
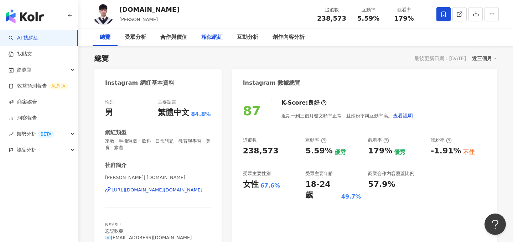
click at [210, 34] on div "相似網紅" at bounding box center [211, 37] width 21 height 9
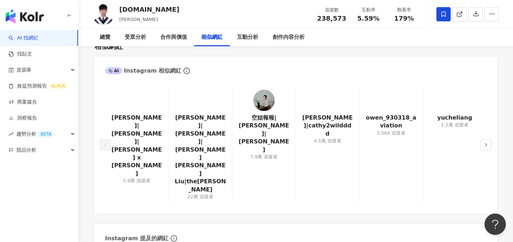
scroll to position [1172, 0]
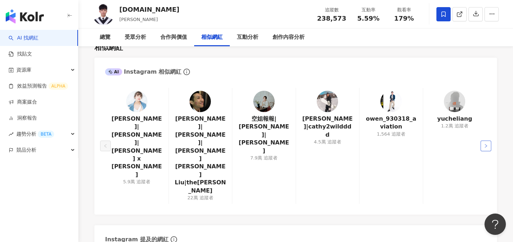
click at [487, 141] on button "button" at bounding box center [486, 146] width 11 height 11
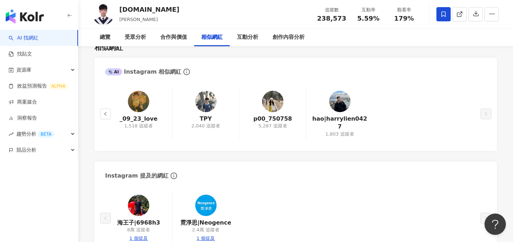
click at [112, 105] on div "_09_23_love 1,518 追蹤者" at bounding box center [138, 114] width 67 height 52
click at [105, 109] on button "button" at bounding box center [105, 114] width 11 height 11
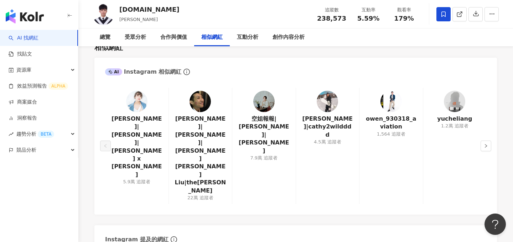
click at [105, 107] on div "[PERSON_NAME]|[PERSON_NAME]|小白 x [PERSON_NAME] 5.9萬 追蹤者" at bounding box center [136, 146] width 63 height 116
click at [164, 167] on div "AI Instagram 相似網紅 小白|[PERSON_NAME]|小白 x [PERSON_NAME] 5.9萬 追蹤者 [PERSON_NAME]|[P…" at bounding box center [295, 189] width 403 height 262
click at [200, 109] on img at bounding box center [200, 101] width 21 height 21
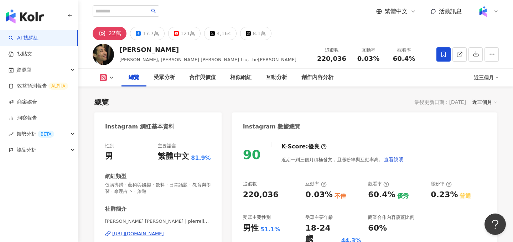
scroll to position [54, 0]
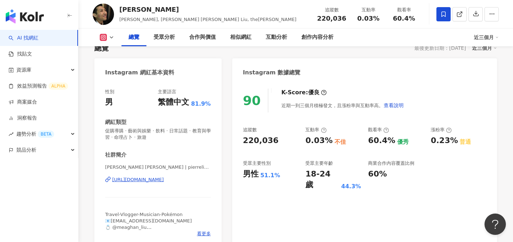
click at [150, 182] on div "[URL][DOMAIN_NAME]" at bounding box center [138, 180] width 52 height 6
